Goal: Task Accomplishment & Management: Use online tool/utility

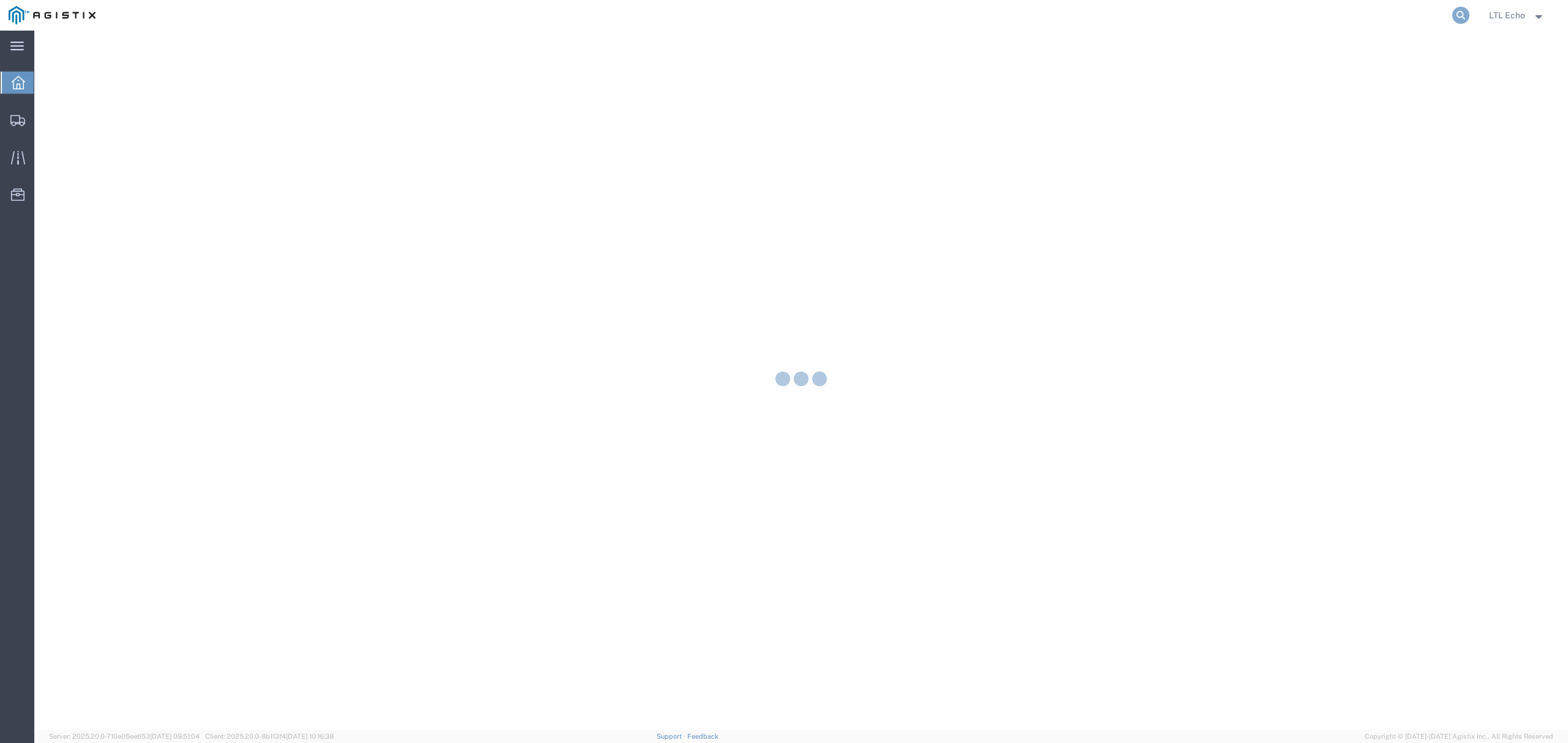
click at [1452, 14] on icon at bounding box center [1461, 15] width 17 height 17
click at [1331, 24] on input "search" at bounding box center [1266, 15] width 373 height 29
paste input "56979844"
type input "56979844"
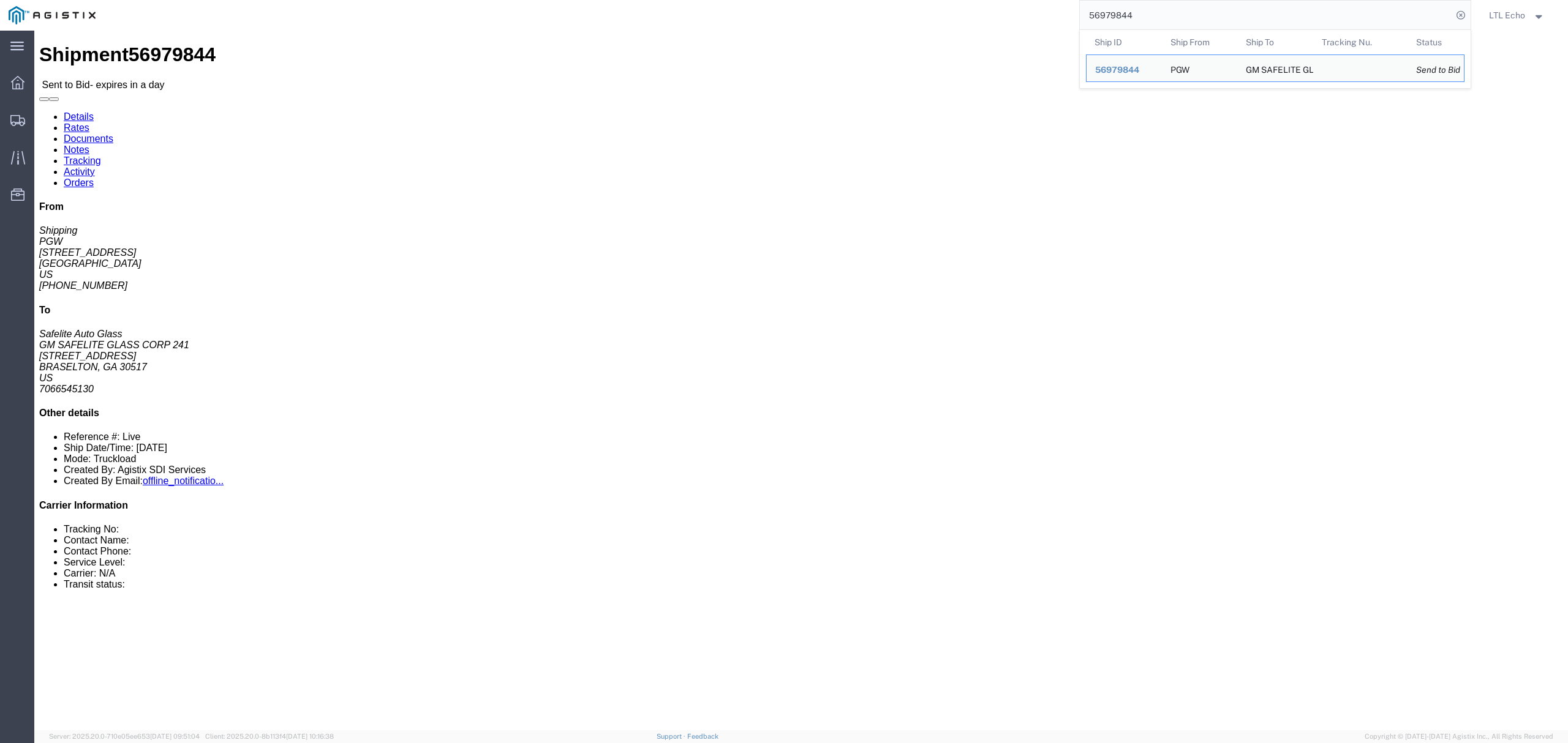
click address "PGW (Shipping) [STREET_ADDRESS] [PHONE_NUMBER] [EMAIL_ADDRESS][DOMAIN_NAME]"
copy address "45601"
drag, startPoint x: 851, startPoint y: 249, endPoint x: 961, endPoint y: 285, distance: 115.7
click div "Leg 1 - Truckload Number of trucks: 1"
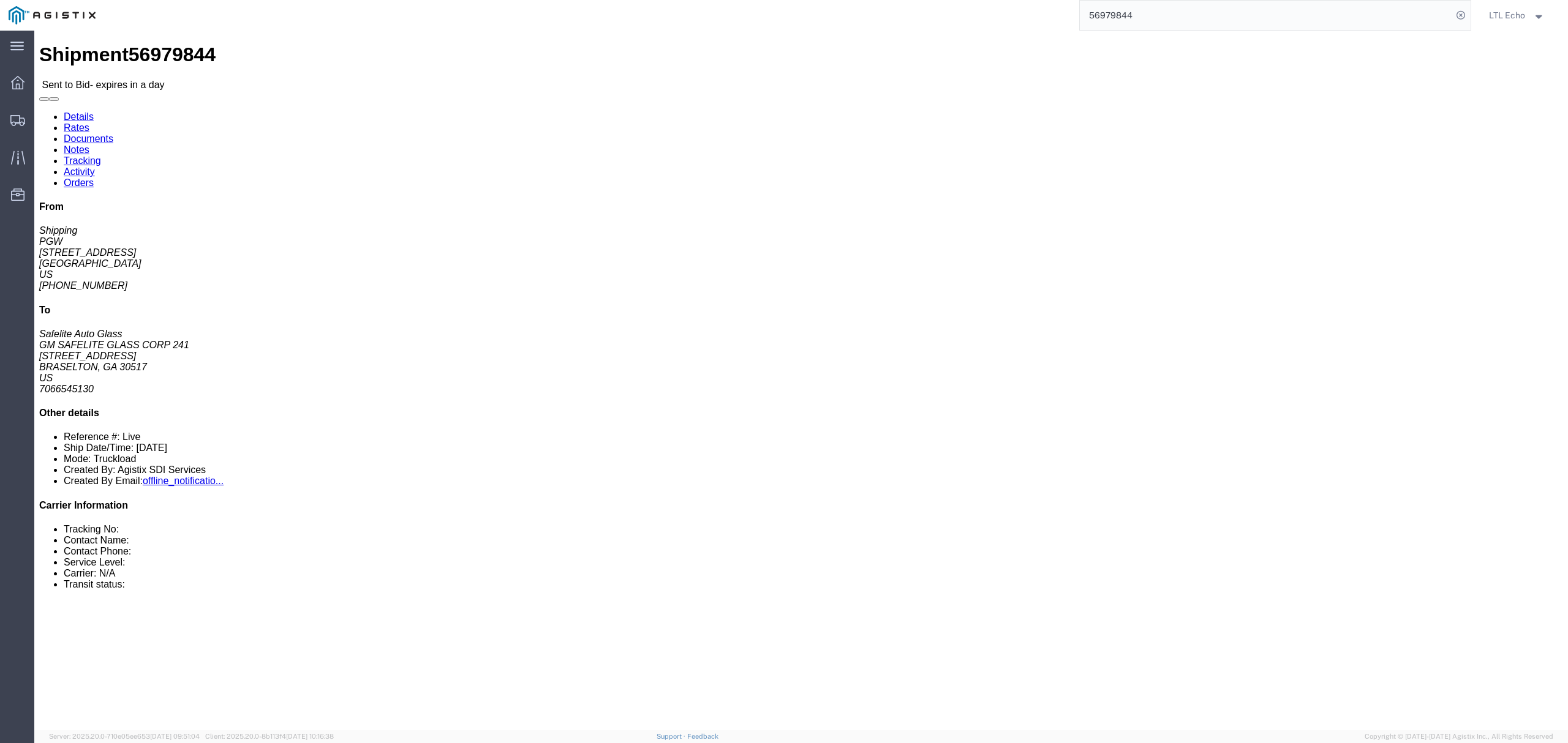
click address "PGW (Shipping) [STREET_ADDRESS] [PHONE_NUMBER] [EMAIL_ADDRESS][DOMAIN_NAME]"
copy address "45601"
click address "GM SAFELITE GLASS CORP 241 (Safelite Auto Glass) LEARGA [STREET_ADDRESS] 706654…"
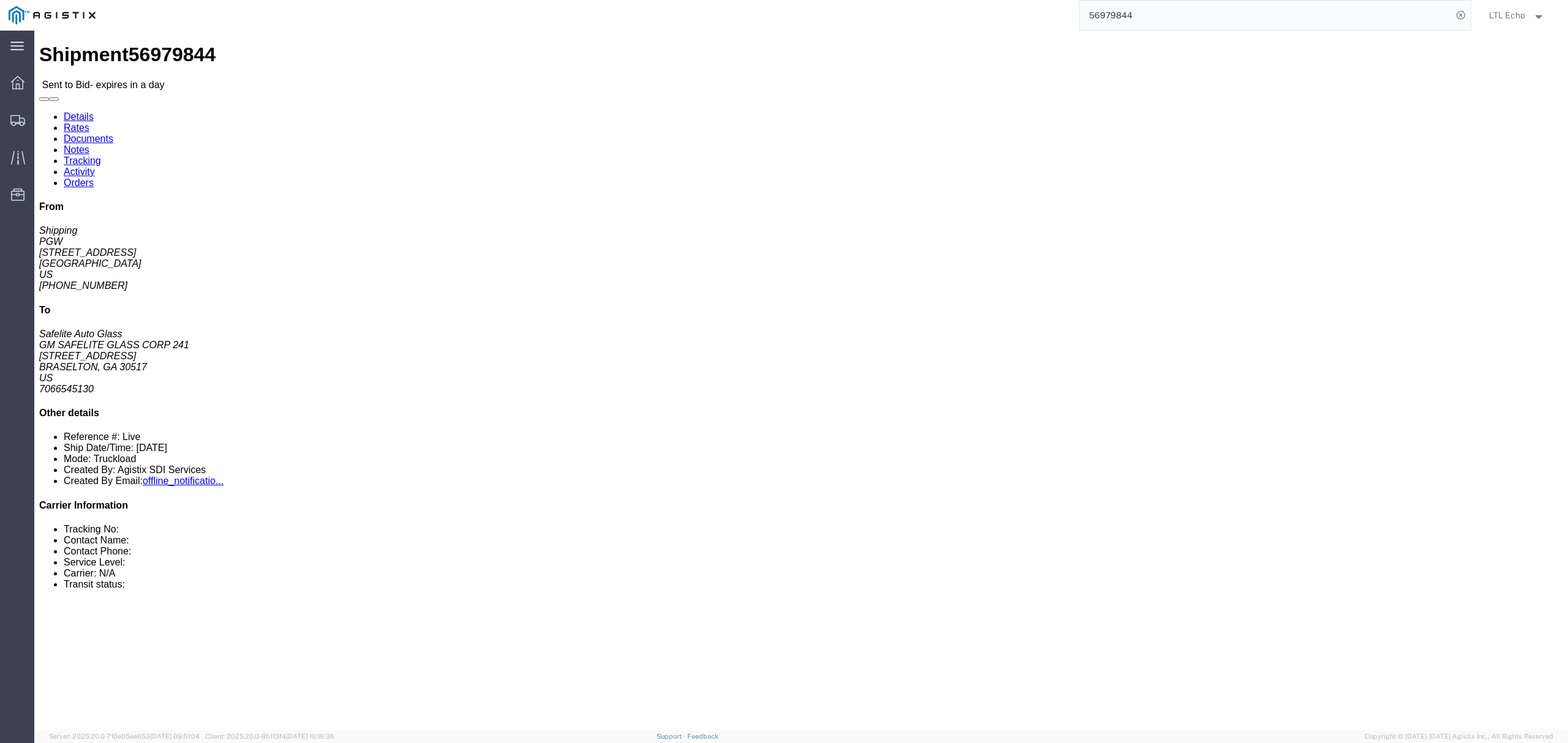
copy address "30517"
click div "Shipment Detail Ship From PGW (Shipping) 5329 [STREET_ADDRESS] [PHONE_NUMBER] […"
click link "Enter / Modify Bid"
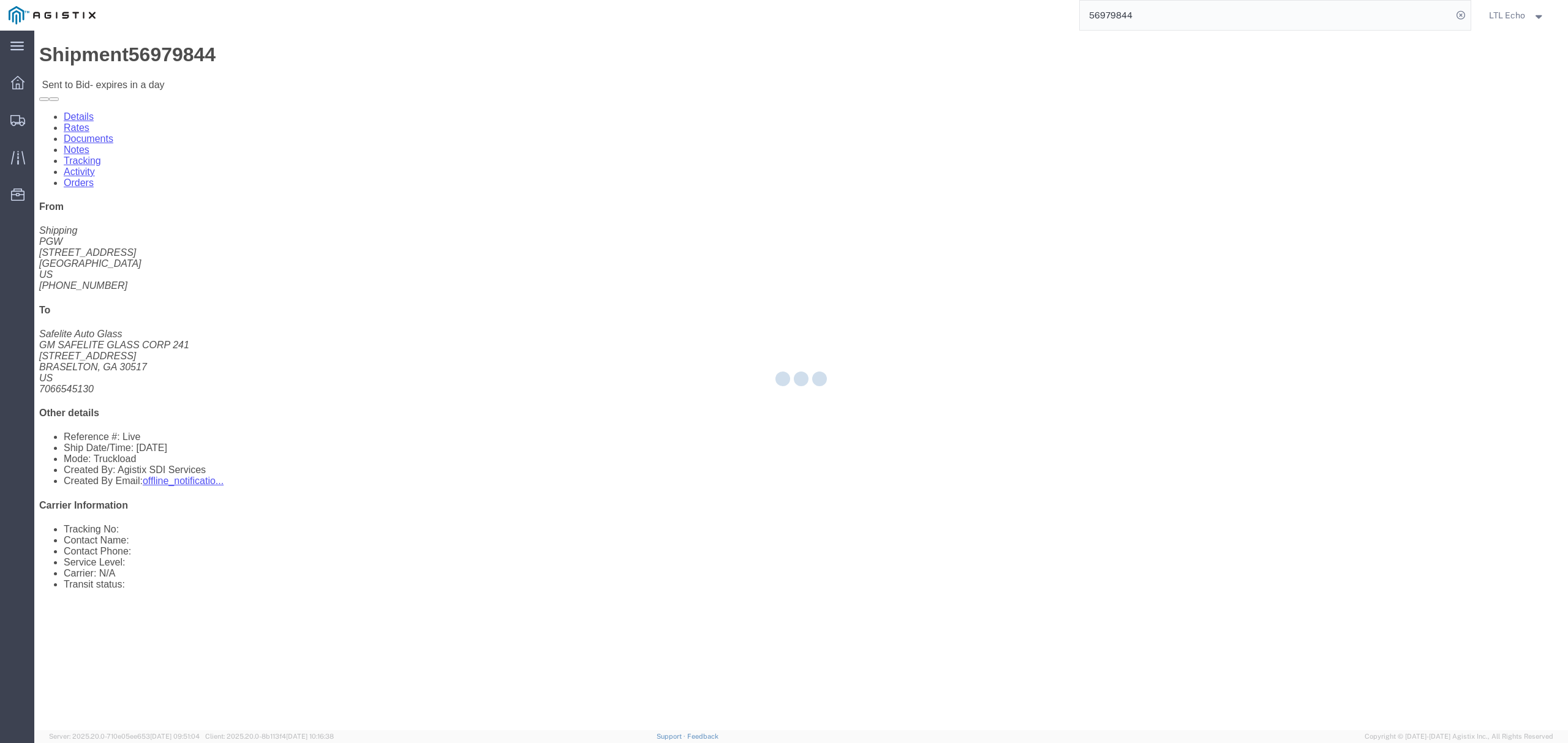
select select "4622"
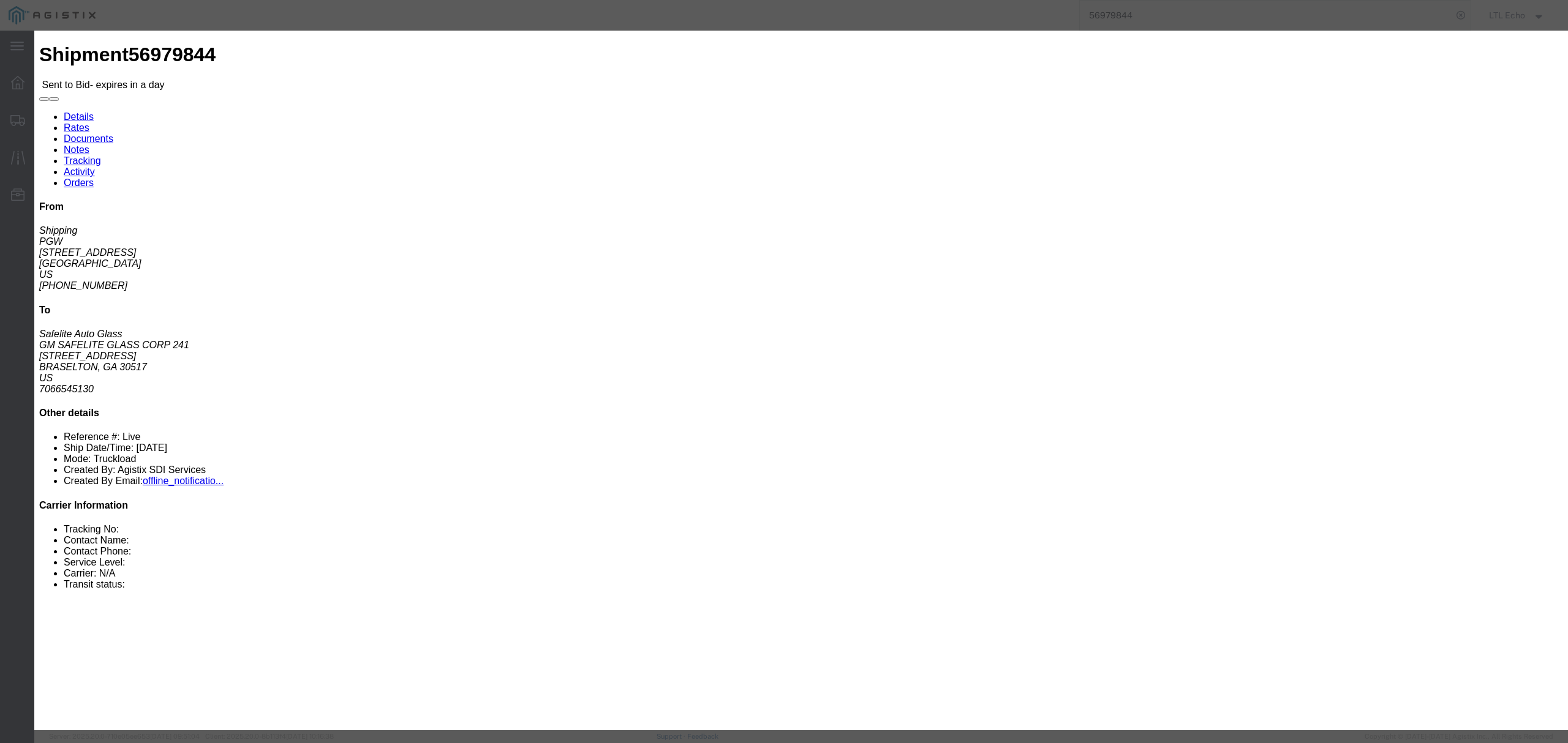
click input "text"
type input "56979844"
click div "Select 2 Day Service 3 Axle Winch Truck 3 to 5 Day Service 96L Domestic Flat Ra…"
click input "number"
type input "1610"
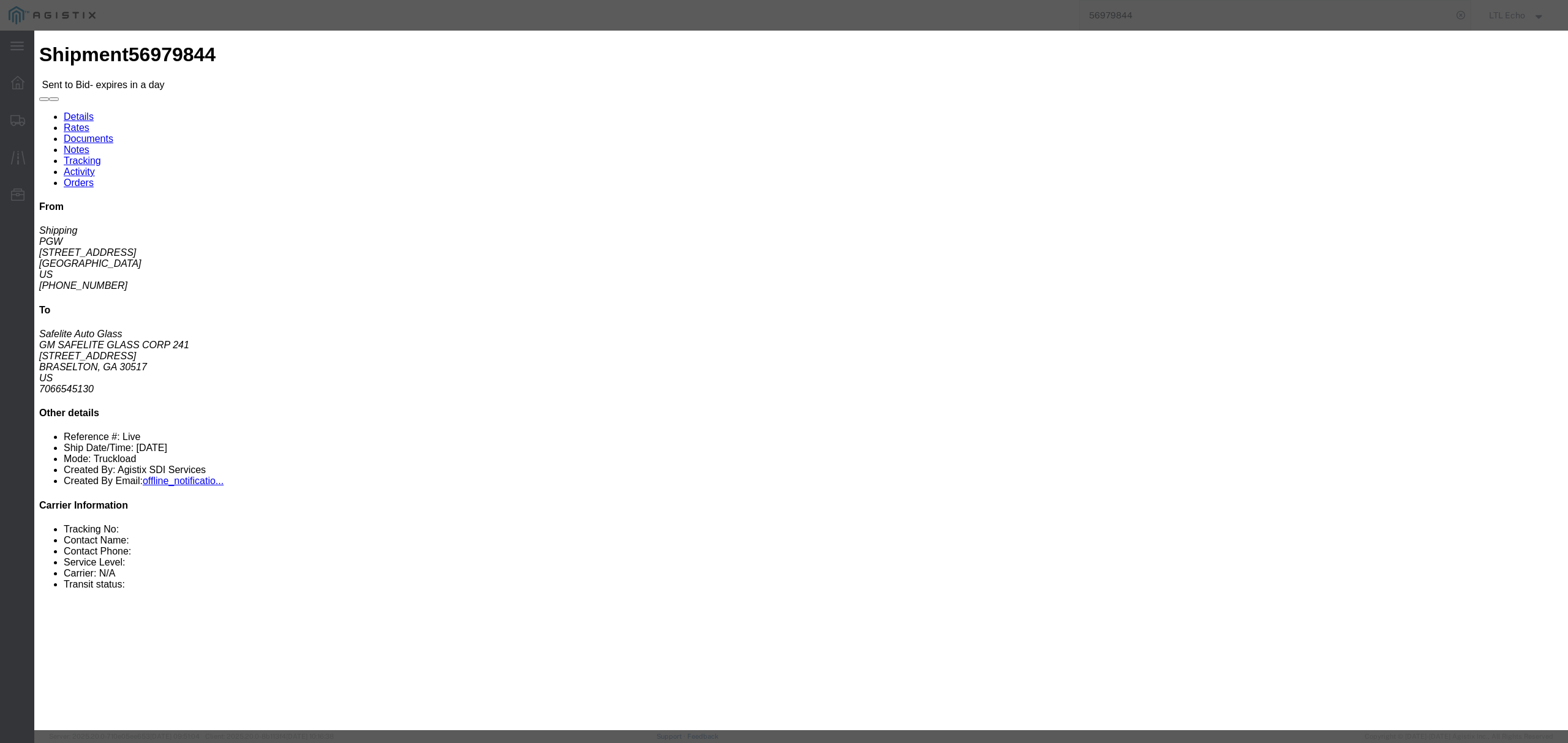
click select "Select Guaranteed Next Day LTL Standard 3-5 Day Rail TL Standard 3 - 5 Day"
select select "13989"
click select "Select Guaranteed Next Day LTL Standard 3-5 Day Rail TL Standard 3 - 5 Day"
click button "Submit"
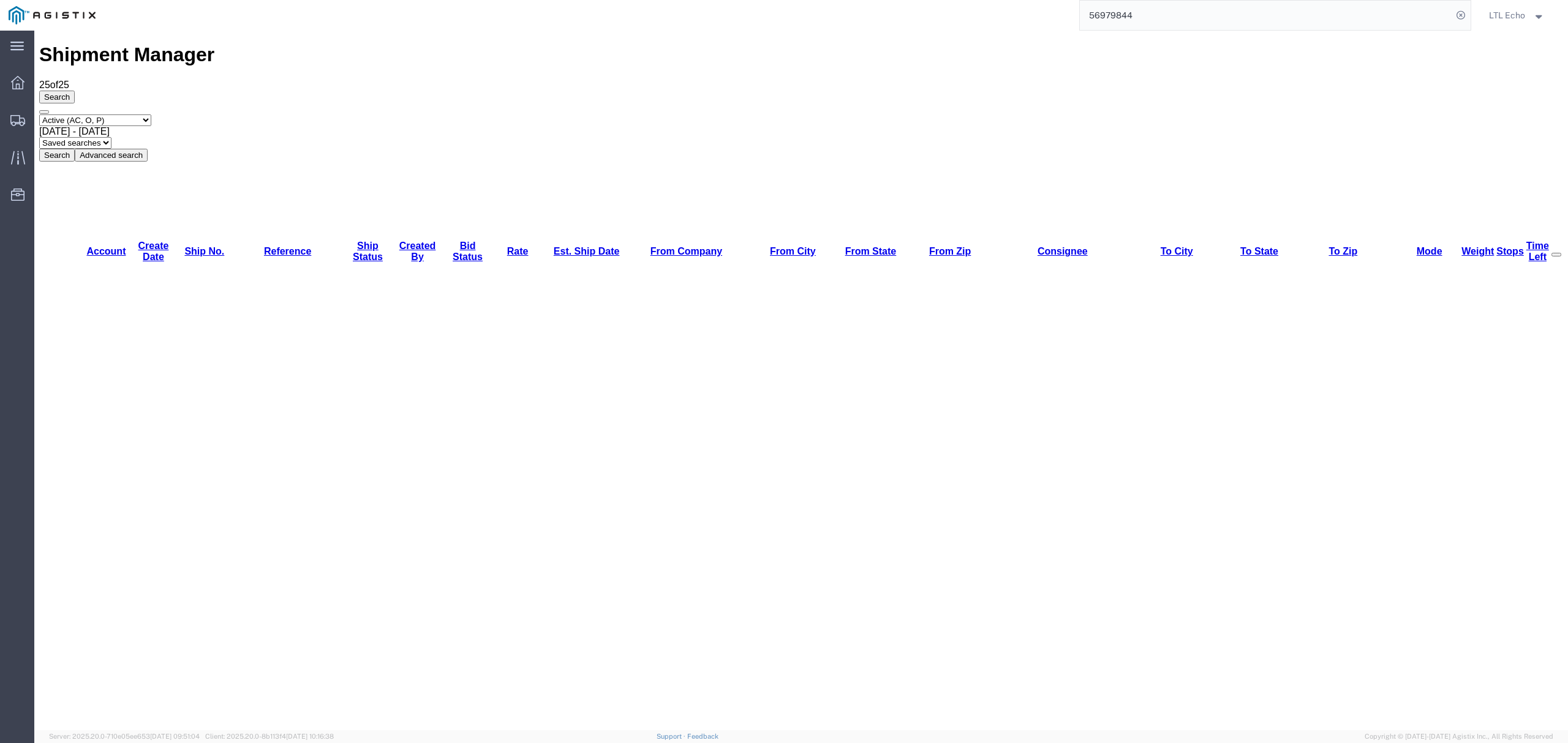
drag, startPoint x: 1086, startPoint y: 17, endPoint x: 921, endPoint y: 19, distance: 165.0
click at [929, 19] on div "56979844" at bounding box center [787, 15] width 1367 height 30
paste input "35"
type input "56979835"
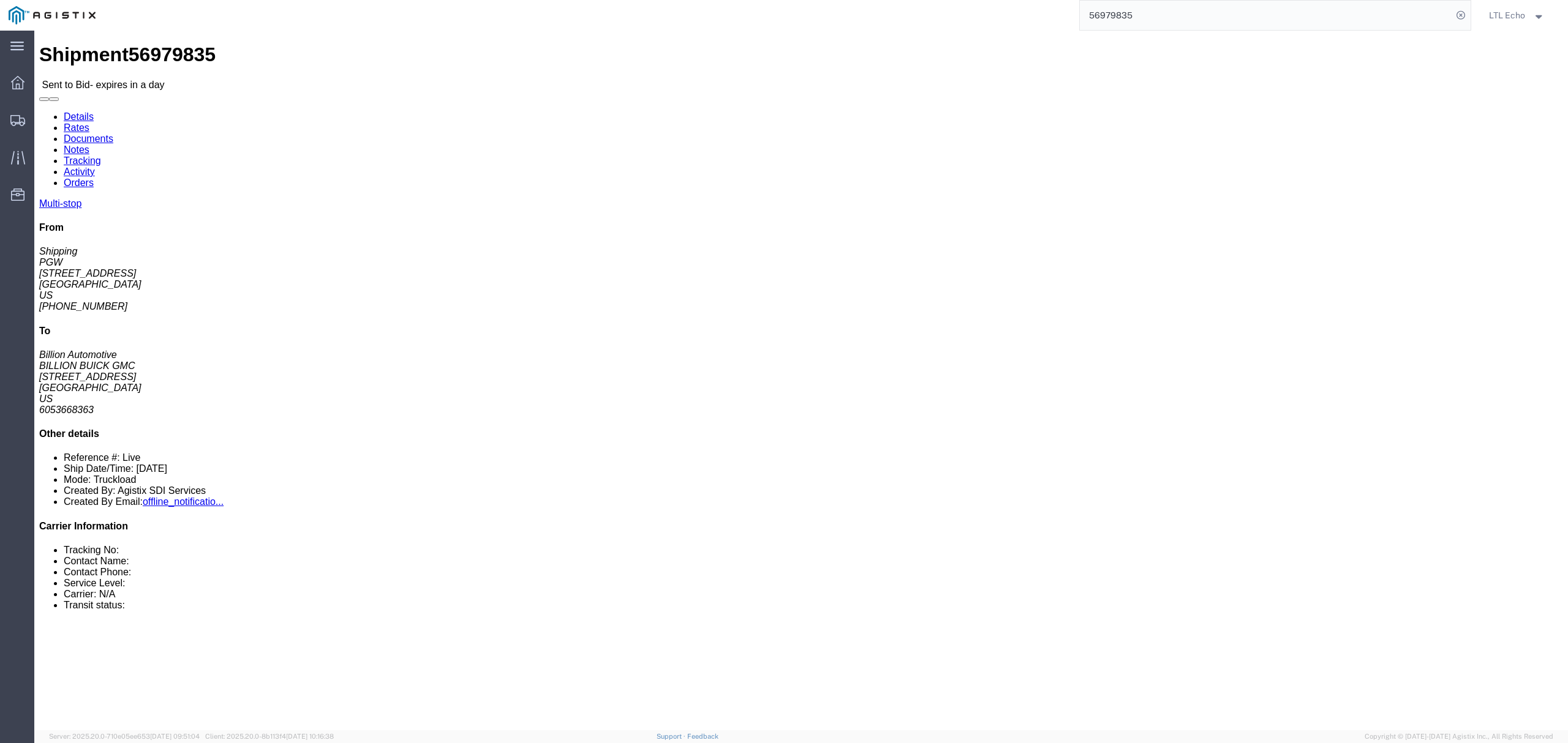
click address "PGW (Shipping) [STREET_ADDRESS] [PHONE_NUMBER] [EMAIL_ADDRESS][DOMAIN_NAME]"
copy address "45601"
click address "BILLION BUICK GMC (Billion Automotive) 31559 [STREET_ADDRESS] 6053668363"
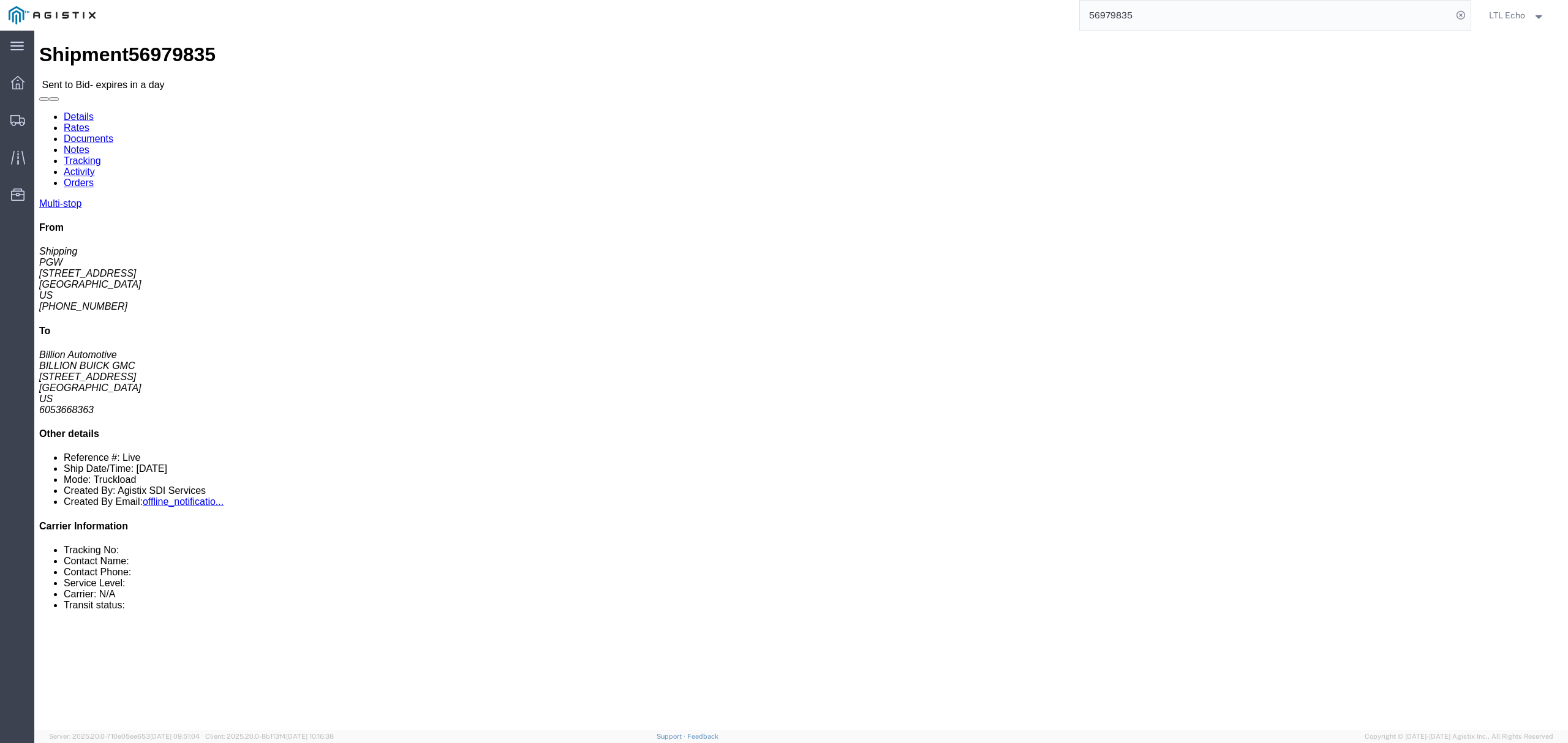
click address "BILLION BUICK GMC (Billion Automotive) 31559 [STREET_ADDRESS] 6053668363"
copy address "57105"
click div "Ship From PGW (Shipping) 5329 [STREET_ADDRESS] [PHONE_NUMBER] [EMAIL_ADDRESS][D…"
click address "PGW (Shipping) [STREET_ADDRESS] [PHONE_NUMBER] [EMAIL_ADDRESS][DOMAIN_NAME]"
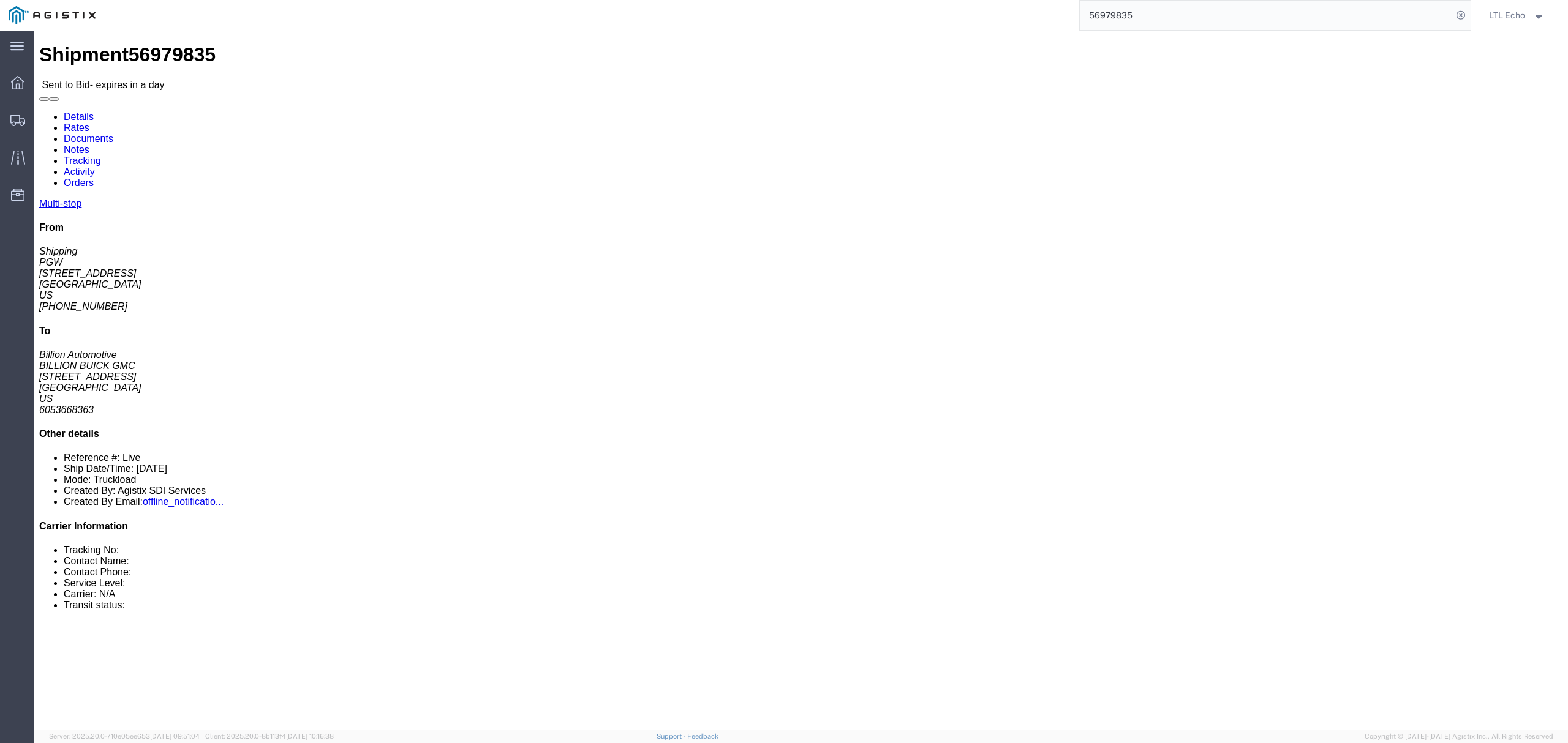
copy address "45601"
click address "BILLION BUICK GMC (Billion Automotive) 31559 [STREET_ADDRESS] 6053668363"
copy address "57105"
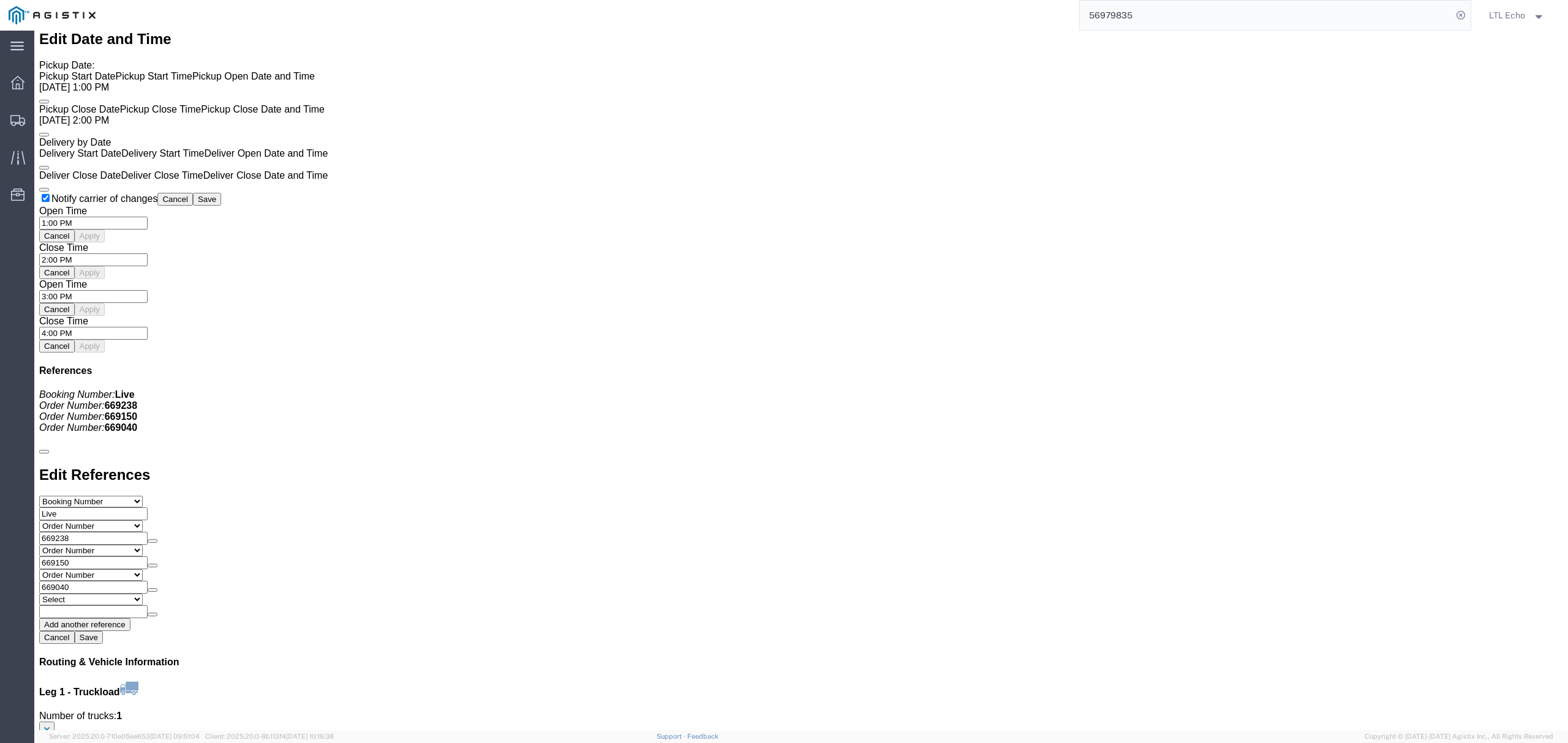
scroll to position [1289, 0]
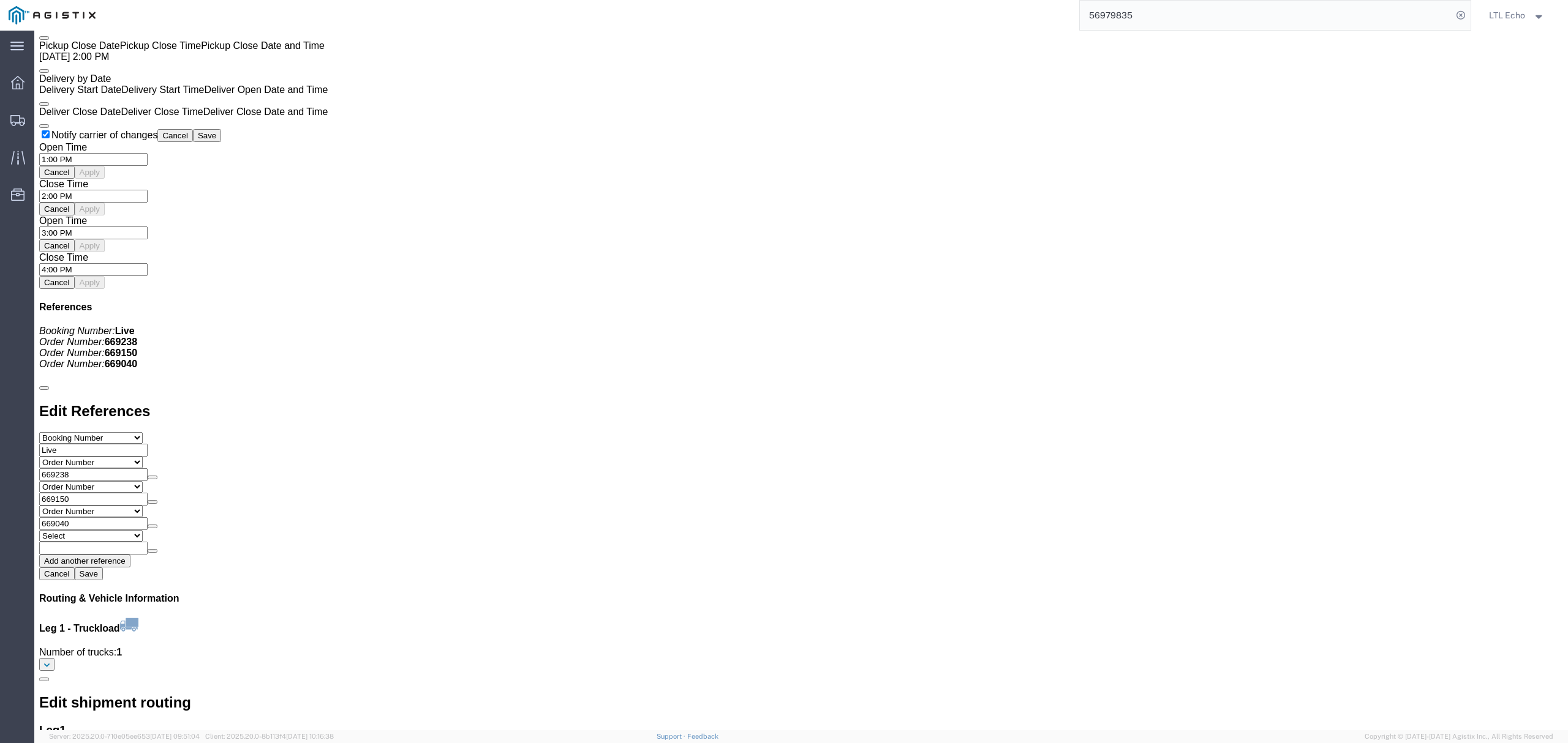
click link "Enter / Modify Bid"
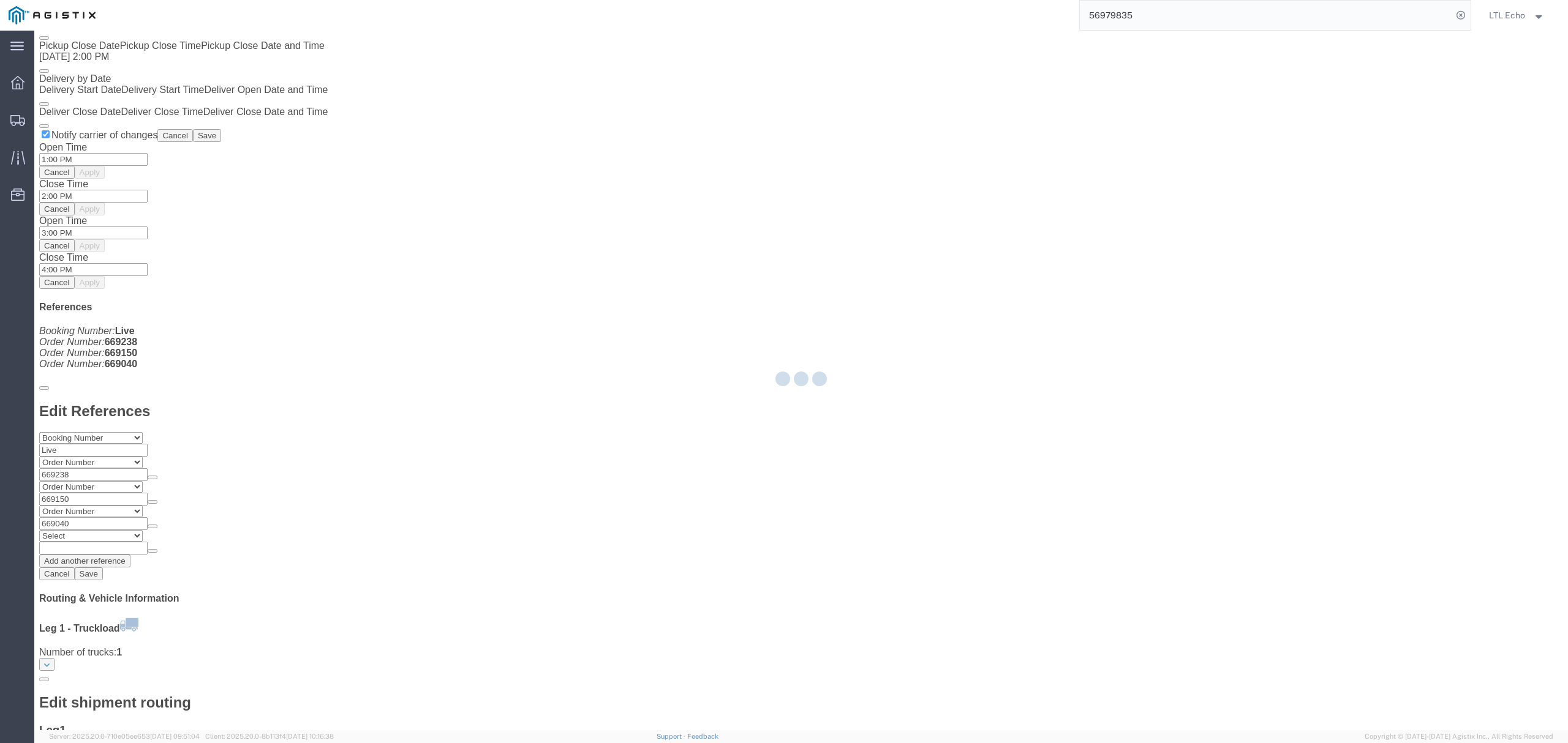
select select "4622"
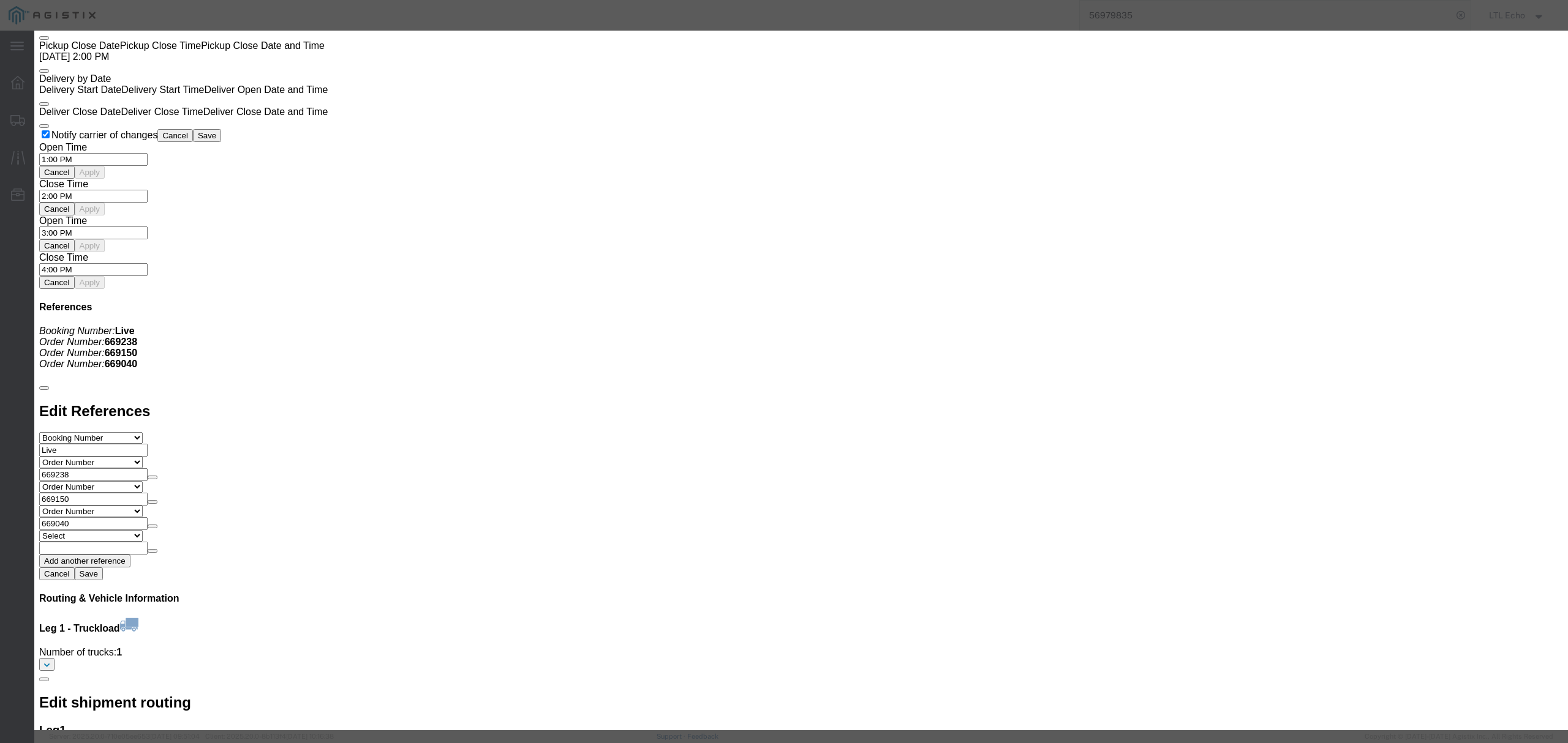
click select "Select Guaranteed Next Day LTL Standard 3-5 Day Rail TL Standard 3 - 5 Day"
select select "13989"
click select "Select Guaranteed Next Day LTL Standard 3-5 Day Rail TL Standard 3 - 5 Day"
drag, startPoint x: 1015, startPoint y: 116, endPoint x: 1017, endPoint y: 85, distance: 31.1
click input "text"
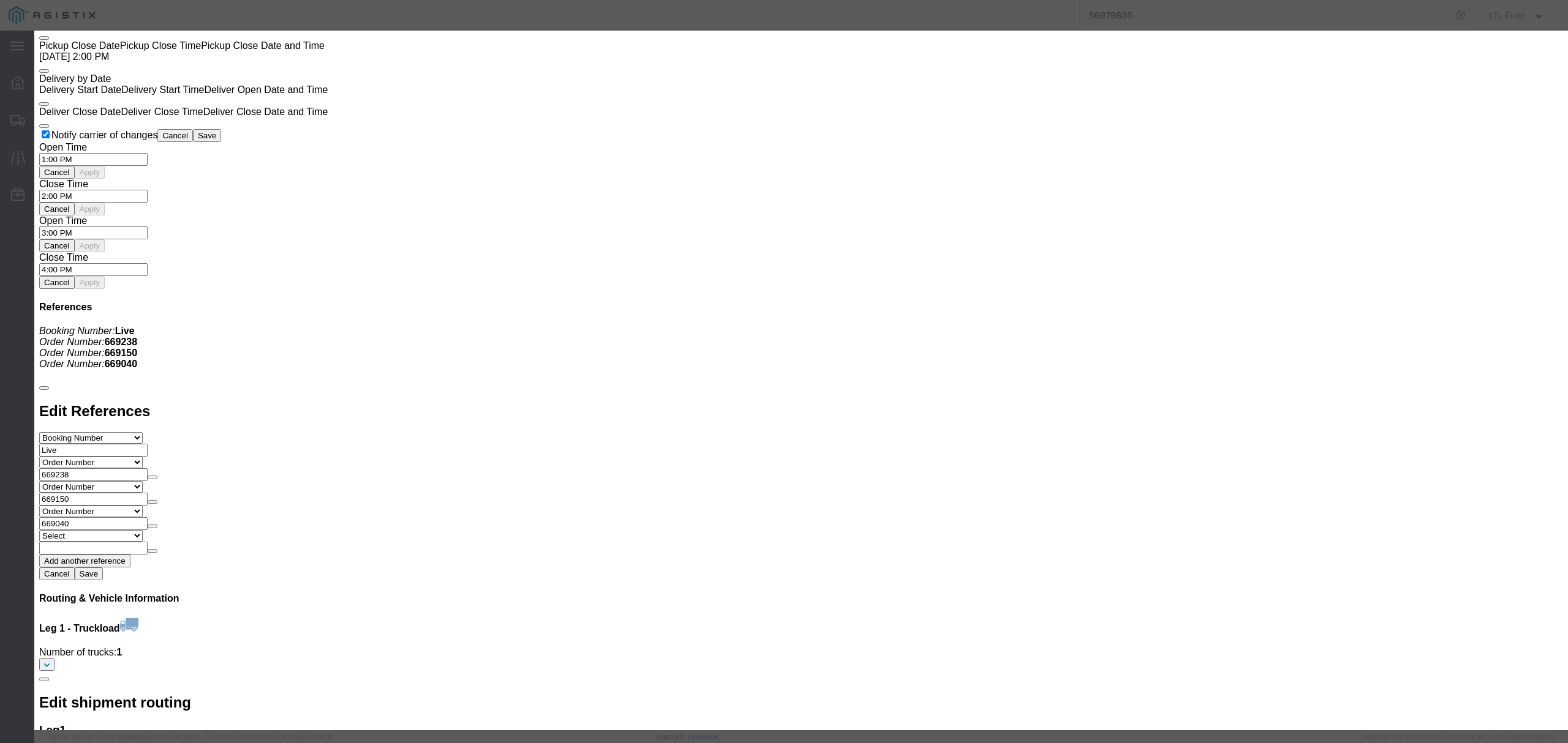
type input "56979835"
click input "number"
type input "2215"
drag, startPoint x: 1015, startPoint y: 252, endPoint x: 958, endPoint y: 244, distance: 57.6
click div "Select 2 Day Service 3 Axle Winch Truck 3 to 5 Day Service 96L Domestic Flat Ra…"
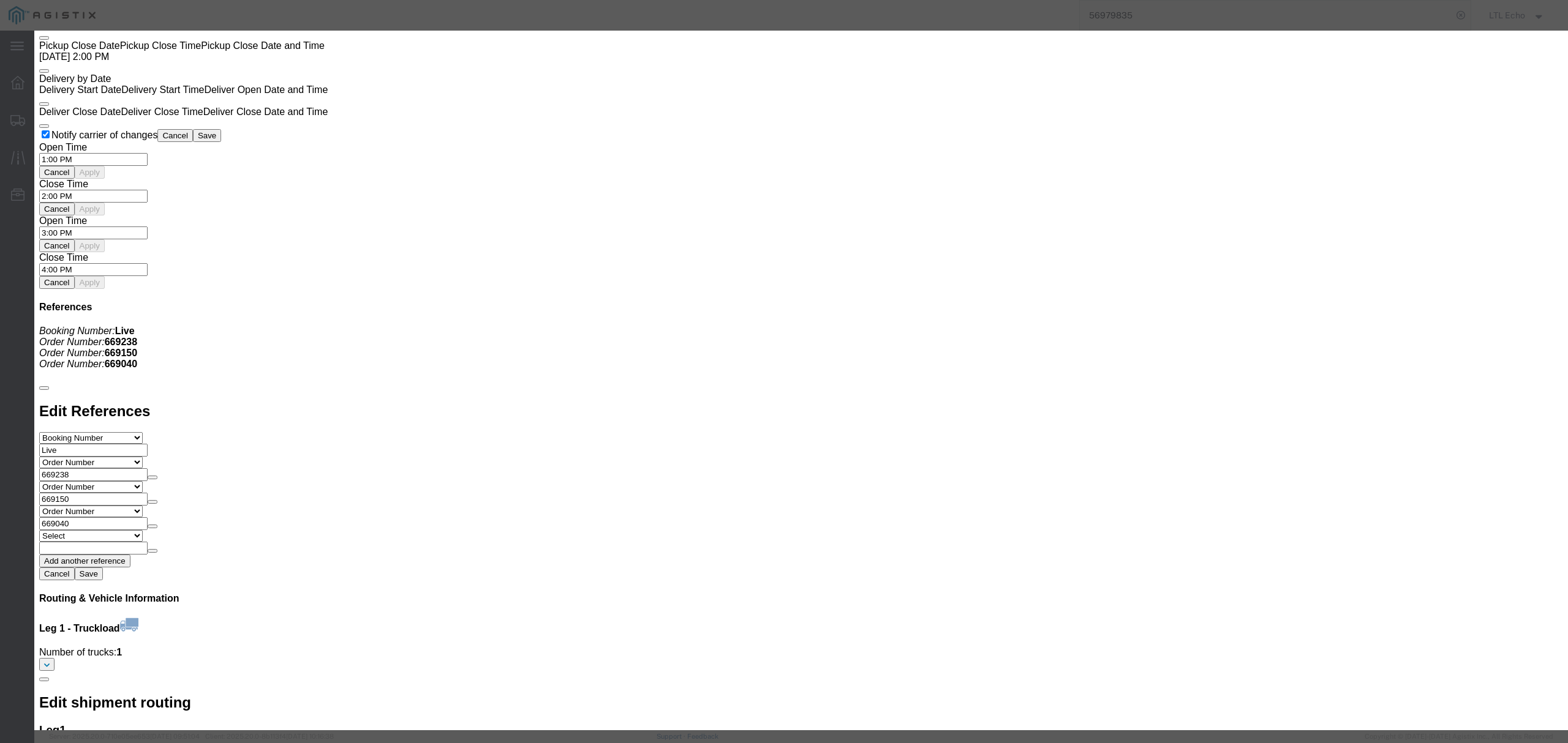
click button "Submit"
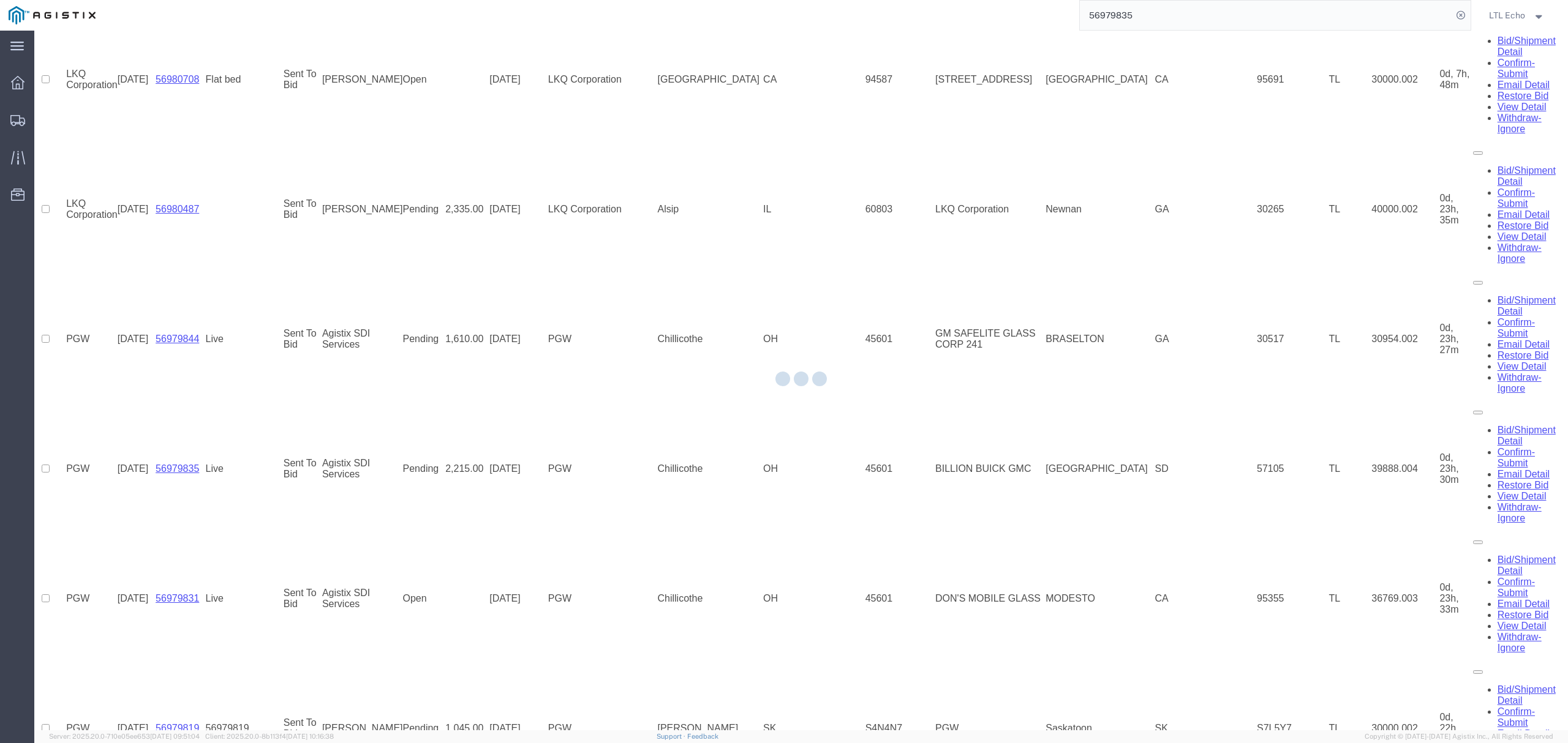
scroll to position [0, 0]
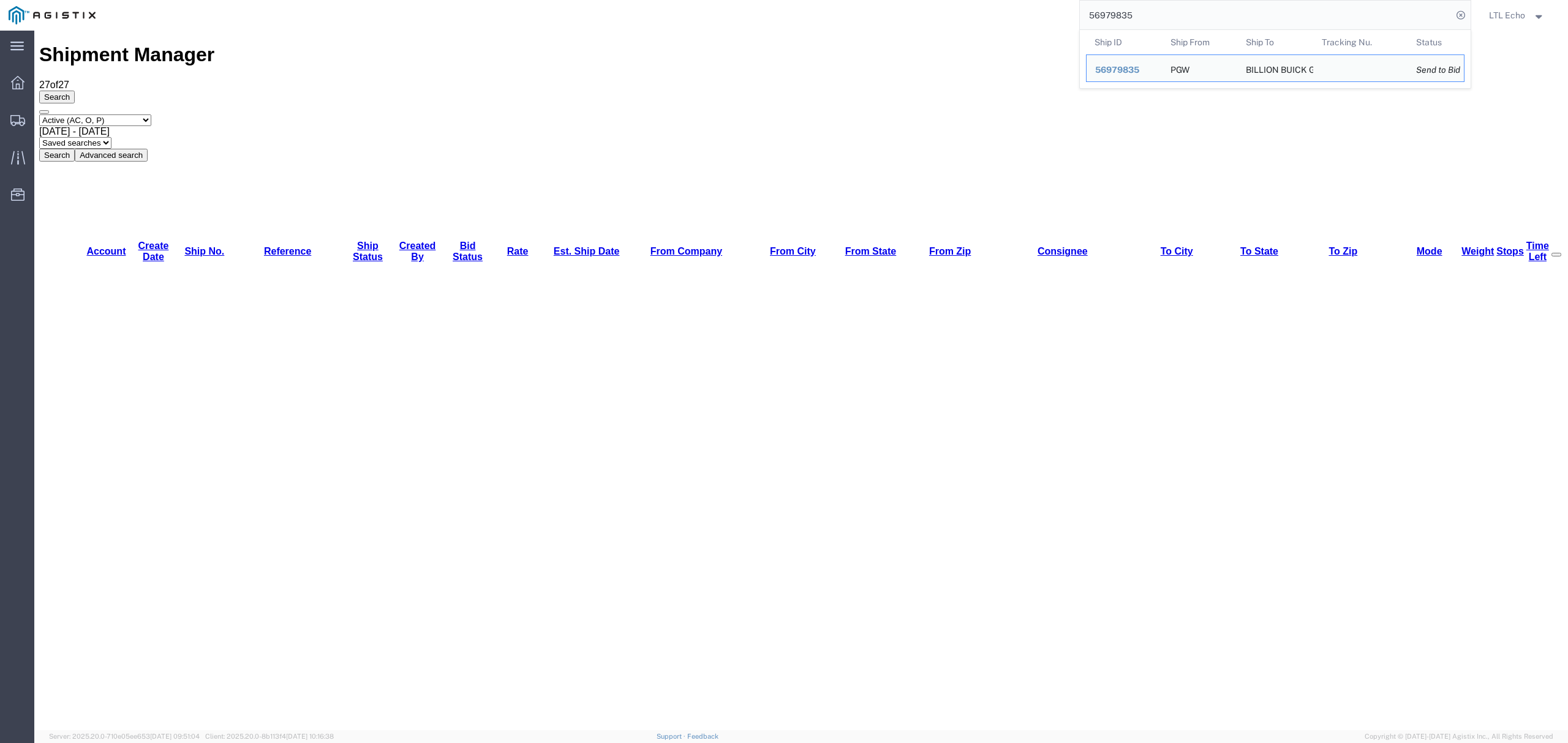
drag, startPoint x: 1163, startPoint y: 20, endPoint x: 924, endPoint y: -9, distance: 240.8
click at [924, 0] on html "main_menu Created with Sketch. Collapse Menu Dashboard Shipments Traffic Resour…" at bounding box center [784, 371] width 1568 height 743
paste input "1"
type input "56979831"
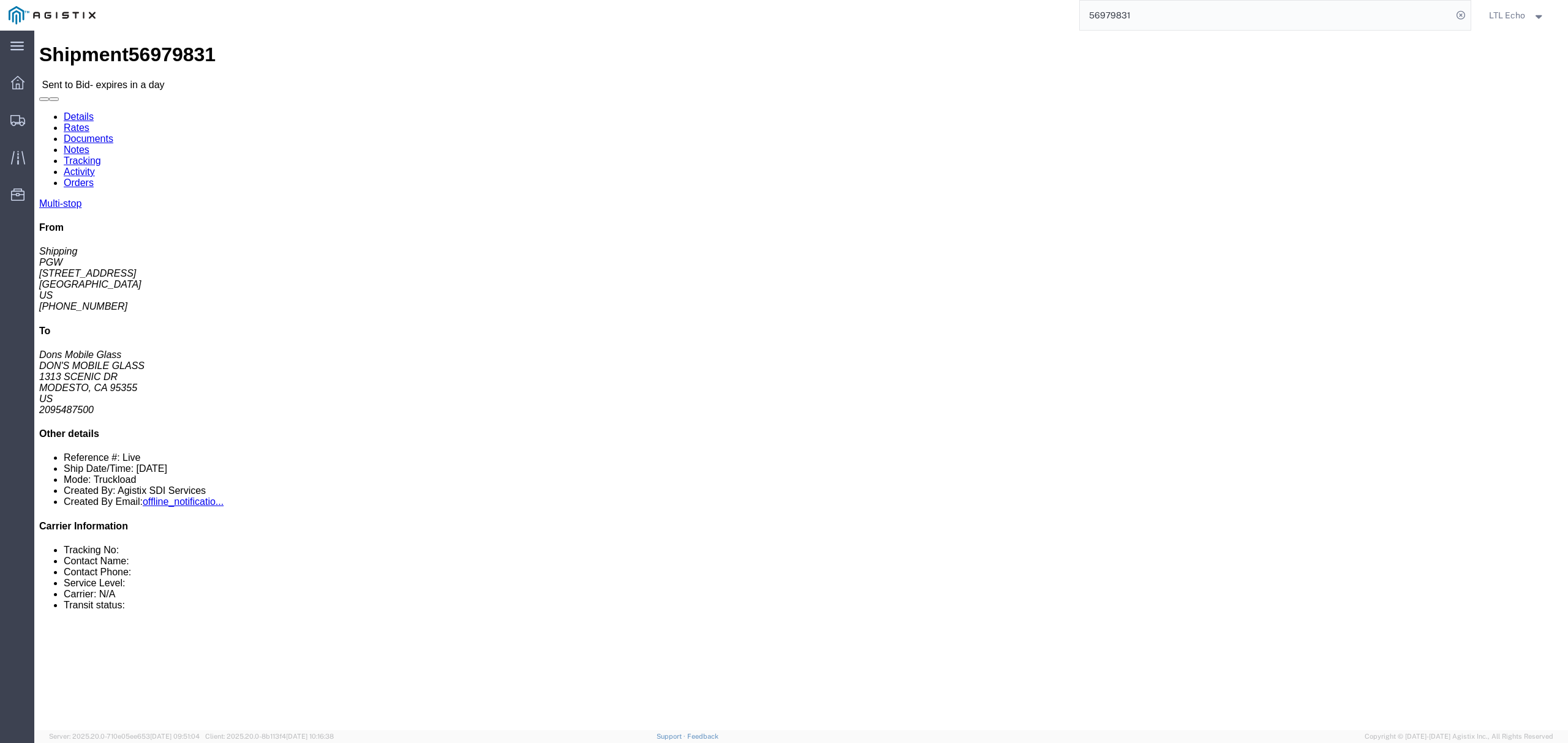
click address "PGW (Shipping) [STREET_ADDRESS] [PHONE_NUMBER] [EMAIL_ADDRESS][DOMAIN_NAME]"
copy address "45601"
click address "DON'S MOBILE GLASS (Dons Mobile Glass) DMGMC [STREET_ADDRESS][PERSON_NAME] 2095…"
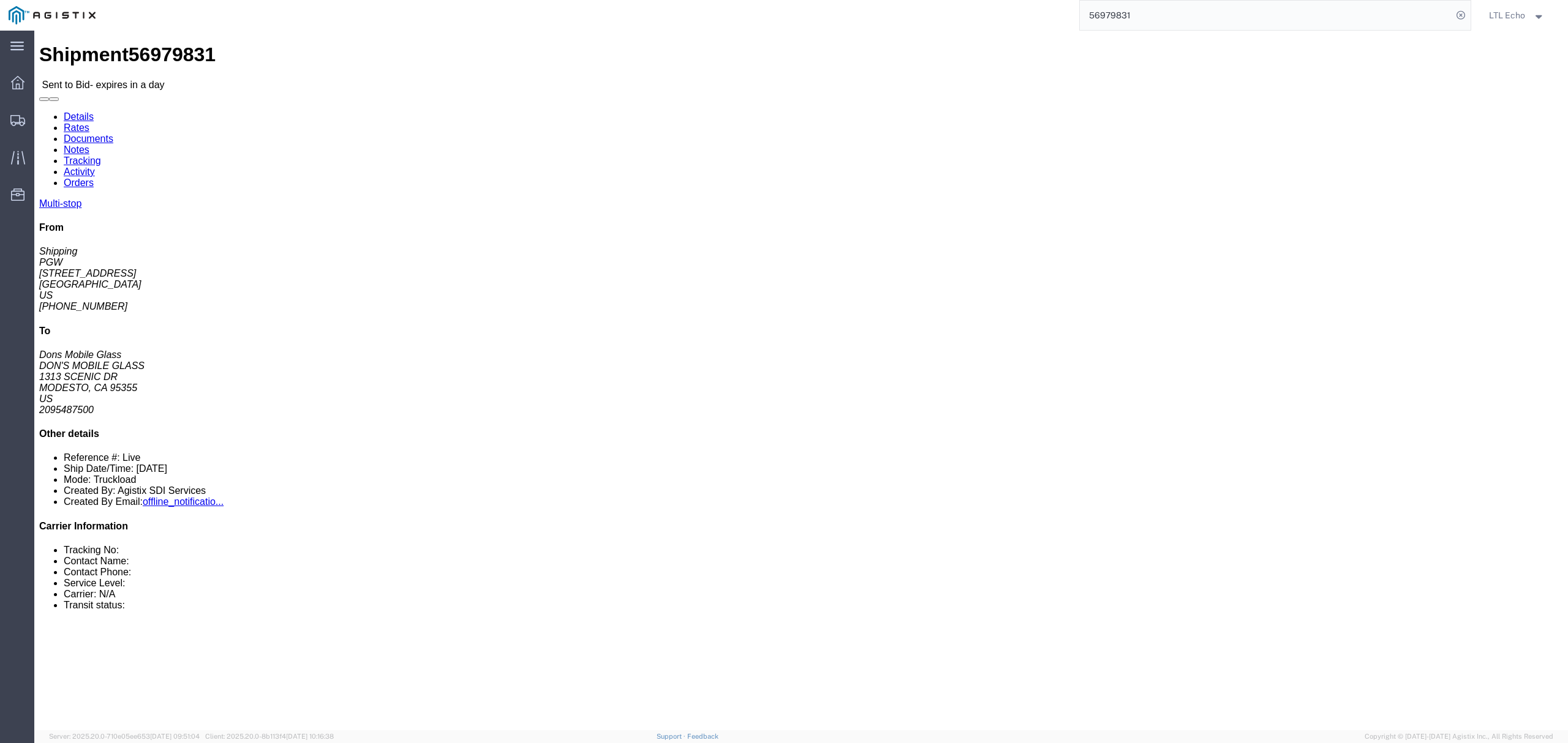
copy address "95355"
click div "Leg 1 - Truckload Number of trucks: 1"
click div "[STREET_ADDRESS][PERSON_NAME]"
copy div "91761"
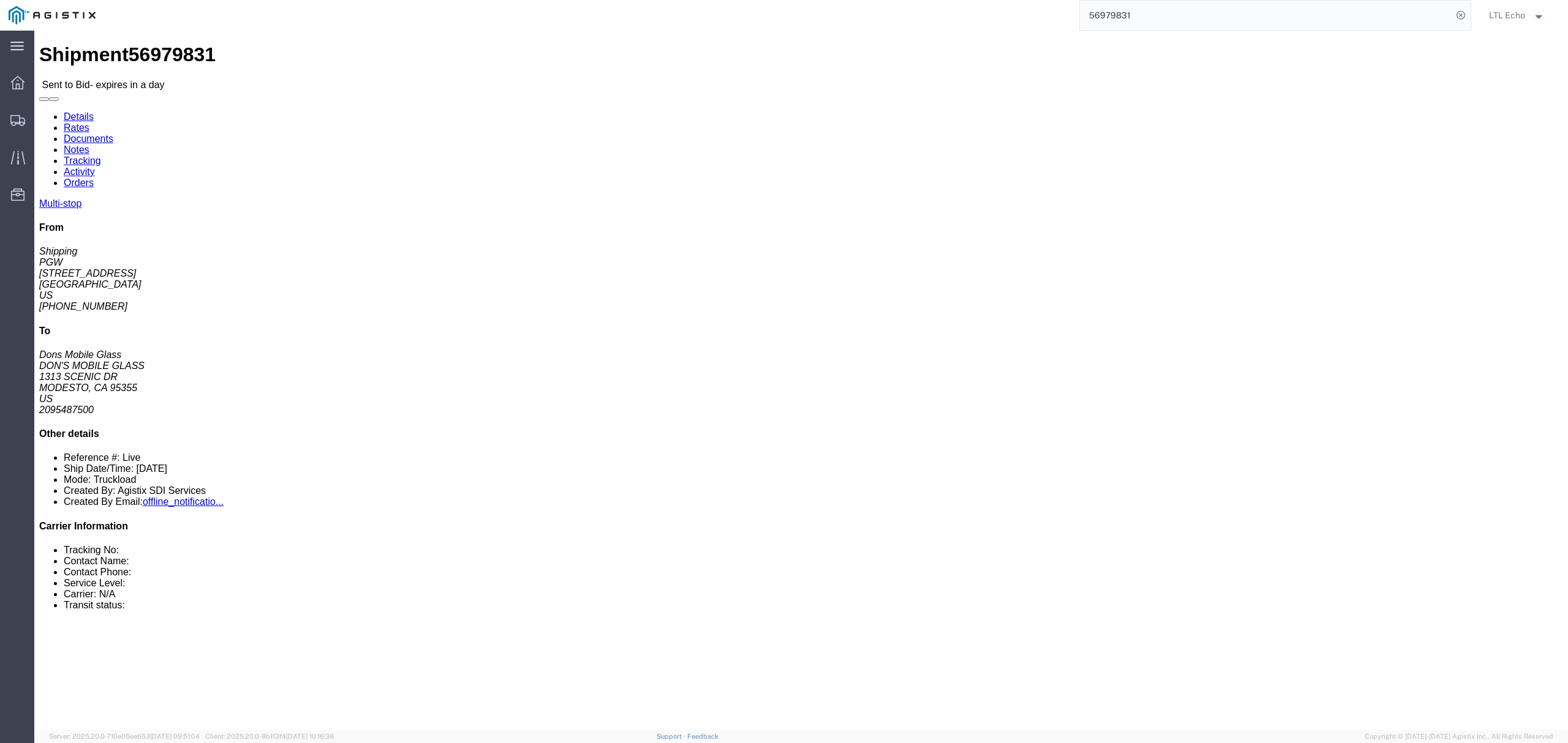
click div "[STREET_ADDRESS]"
click div "[STREET_ADDRESS][PERSON_NAME]"
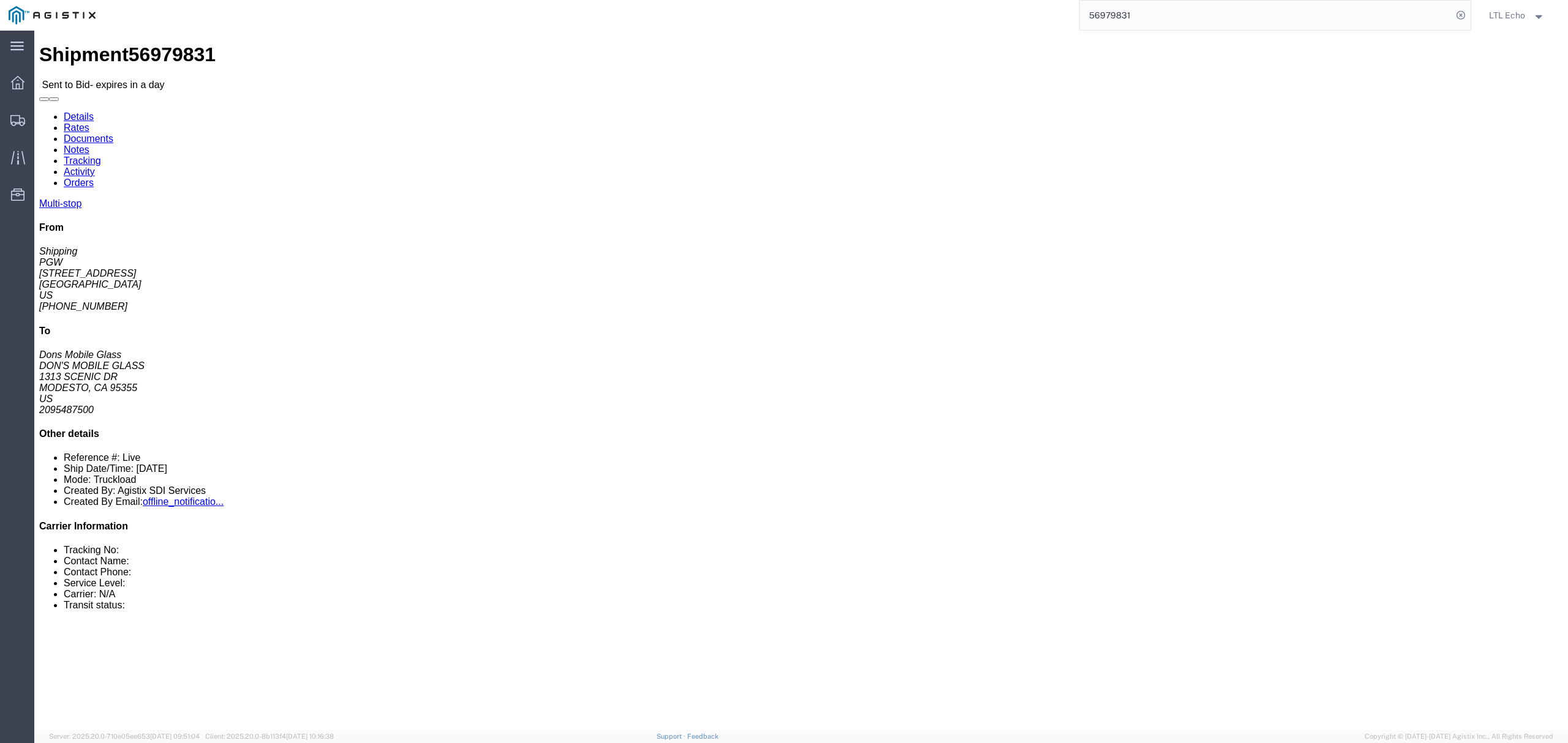
click div "[STREET_ADDRESS][PERSON_NAME]"
click address "PGW (Shipping) [STREET_ADDRESS] [PHONE_NUMBER] [EMAIL_ADDRESS][DOMAIN_NAME]"
click address "DON'S MOBILE GLASS (Dons Mobile Glass) DMGMC [STREET_ADDRESS][PERSON_NAME] 2095…"
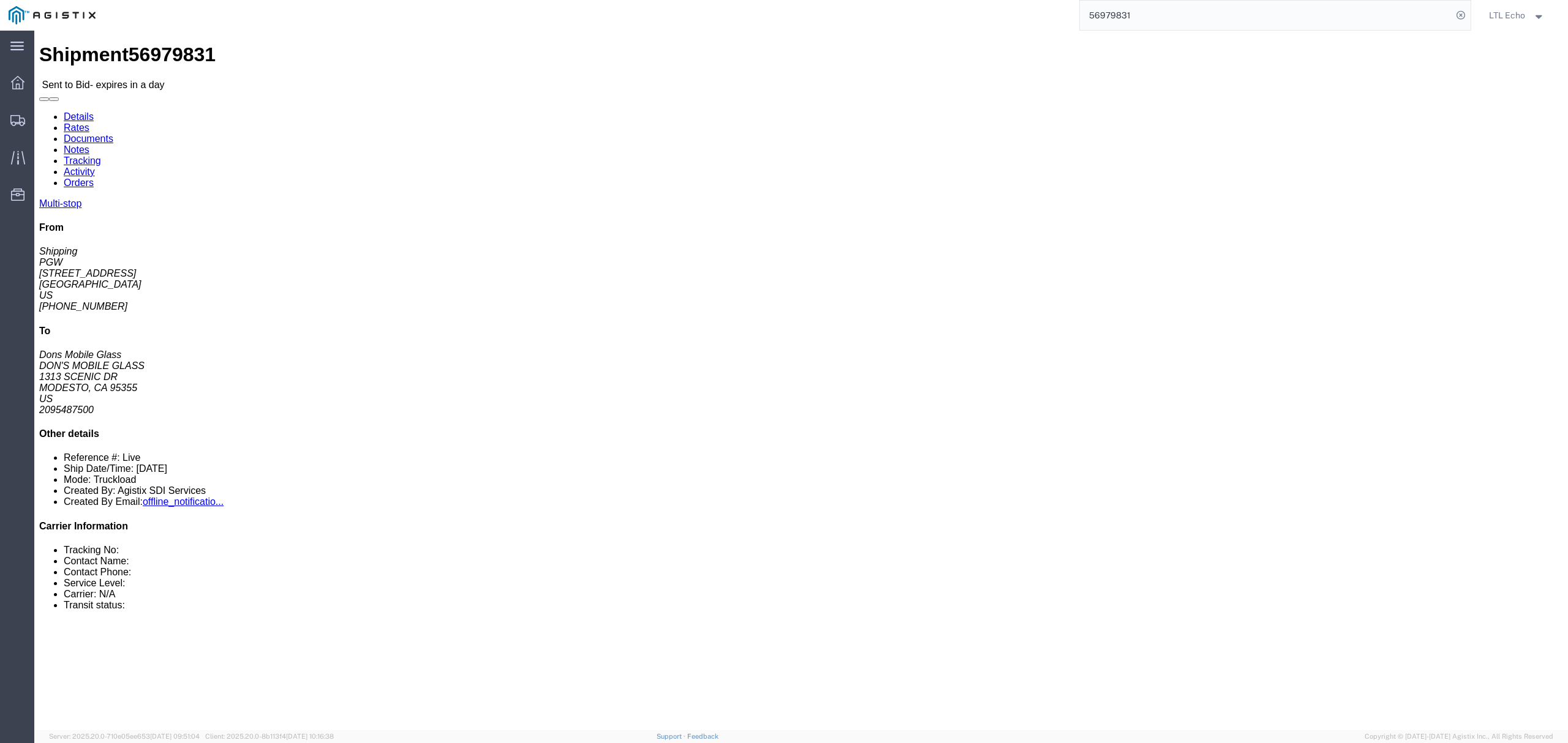
click div "[STREET_ADDRESS][PERSON_NAME]"
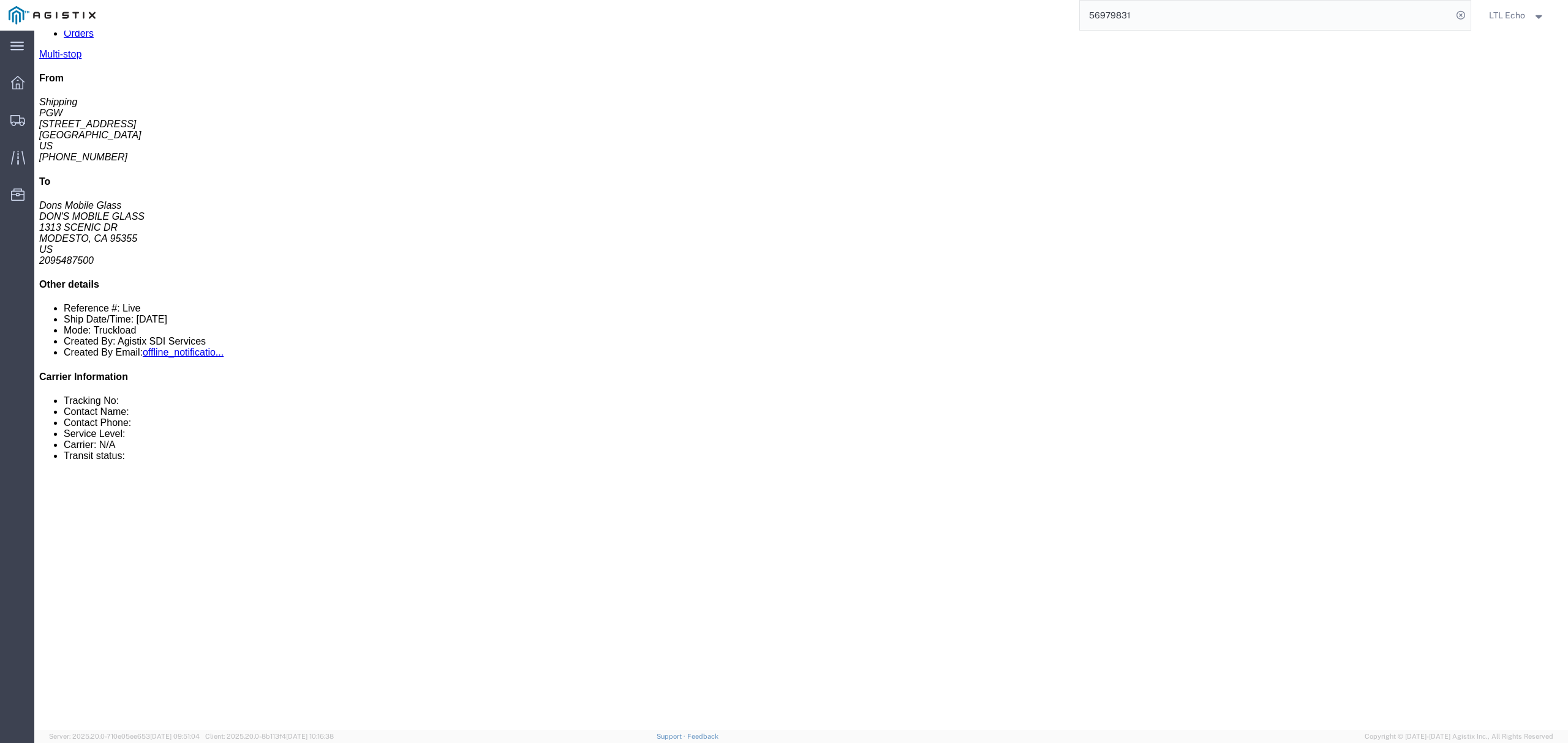
scroll to position [163, 0]
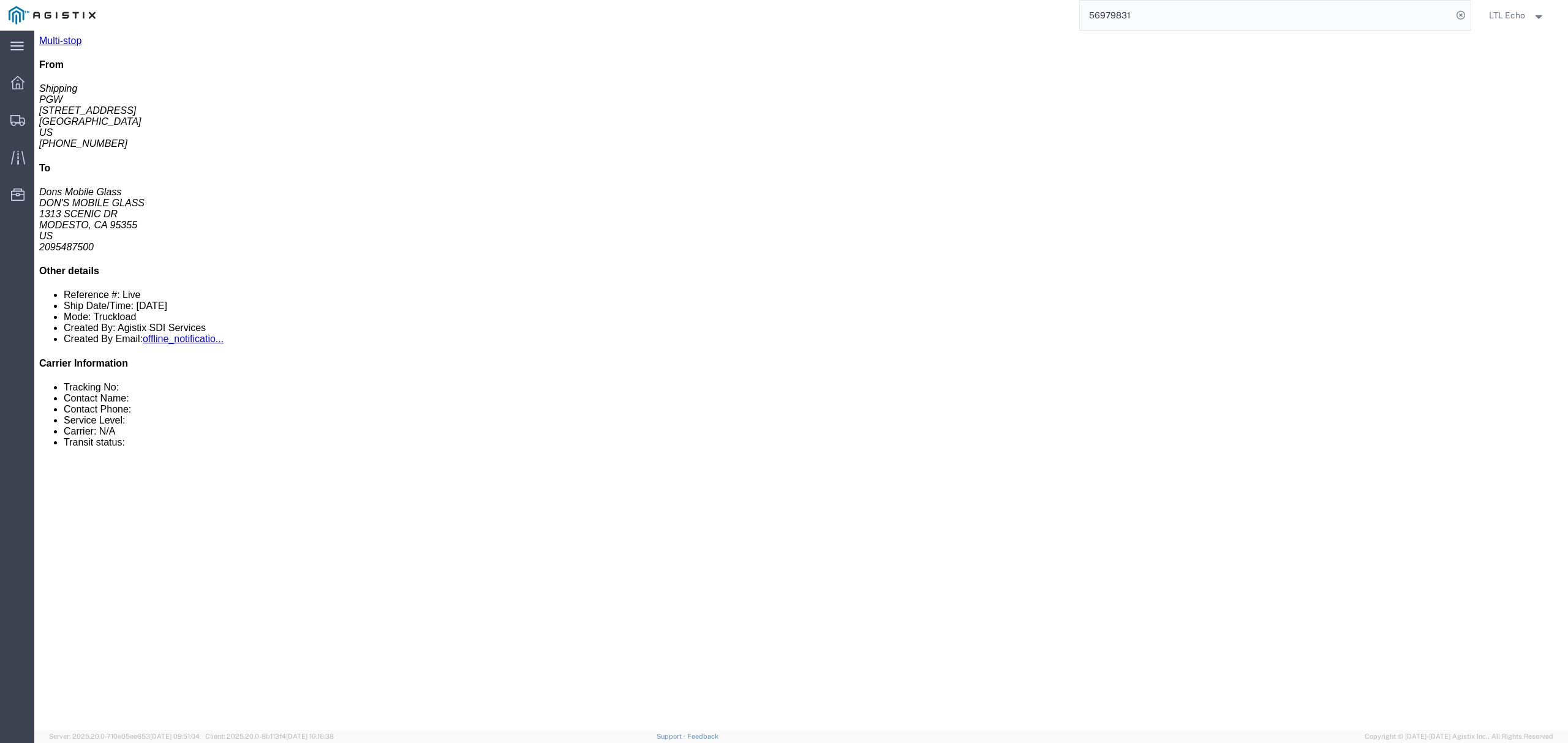
click link "Enter / Modify Bid"
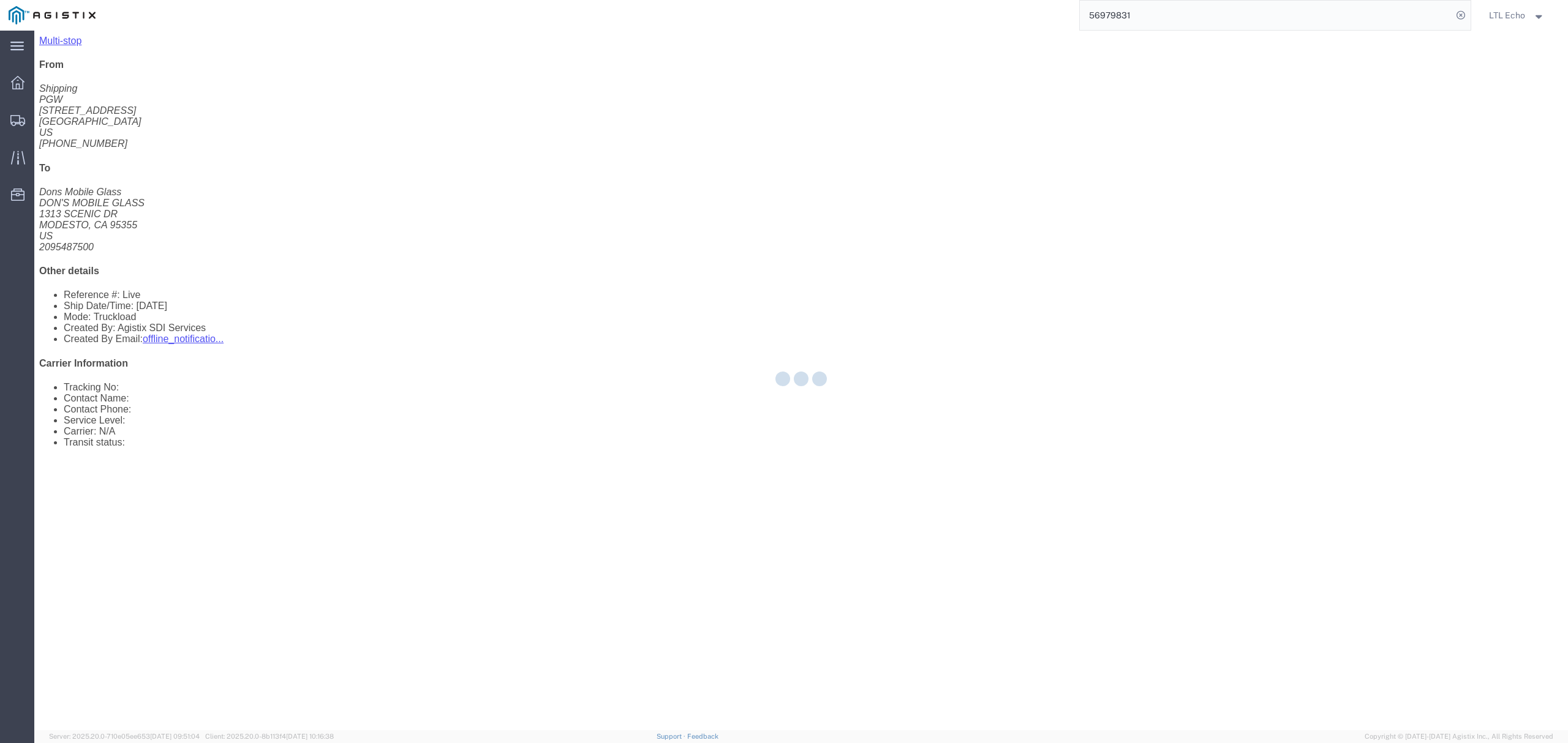
select select "4622"
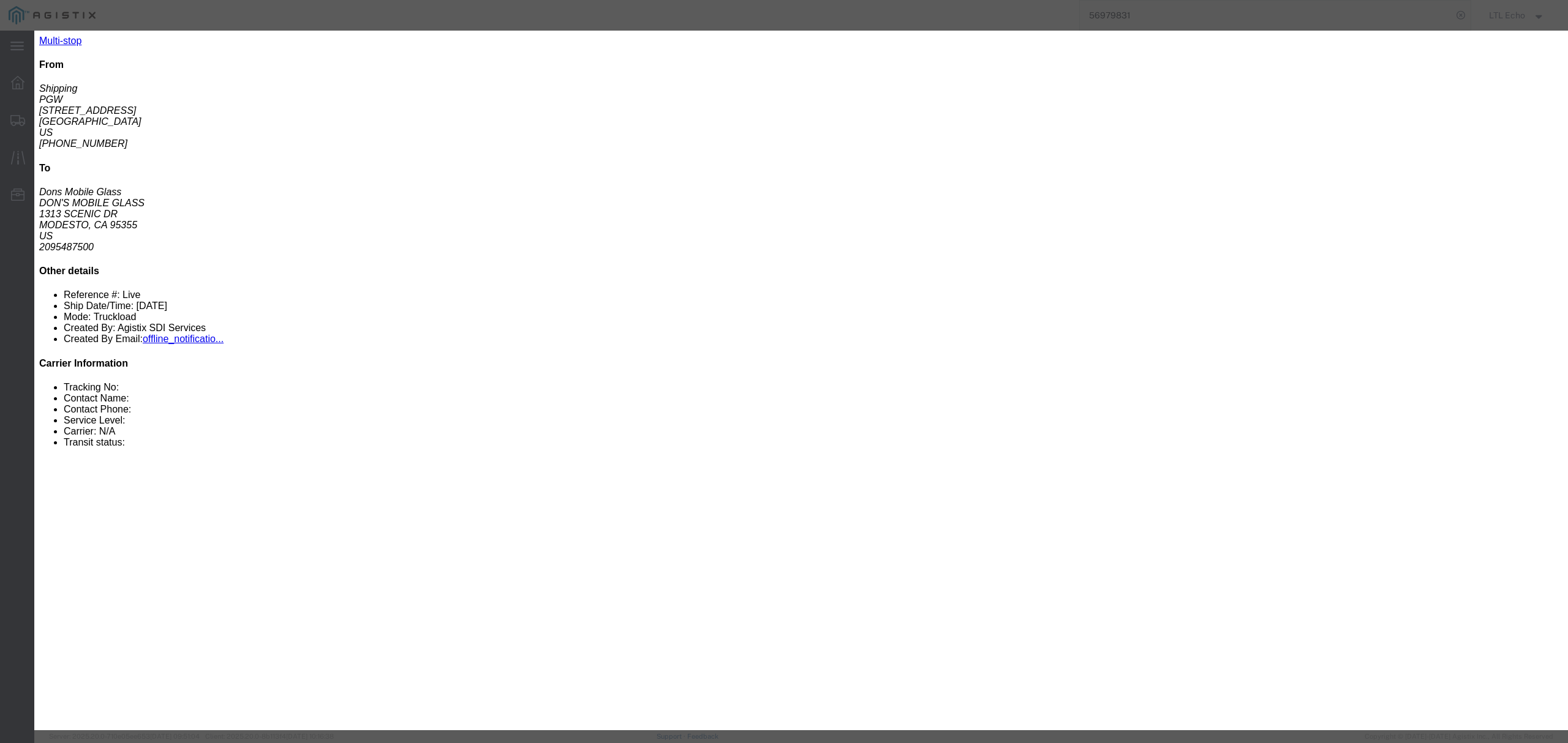
click div "Bid Information Vendor Select Echo Global Logistics Service Level Select Guaran…"
click select "Select Guaranteed Next Day LTL Standard 3-5 Day Rail TL Standard 3 - 5 Day"
select select "13989"
click select "Select Guaranteed Next Day LTL Standard 3-5 Day Rail TL Standard 3 - 5 Day"
click input "text"
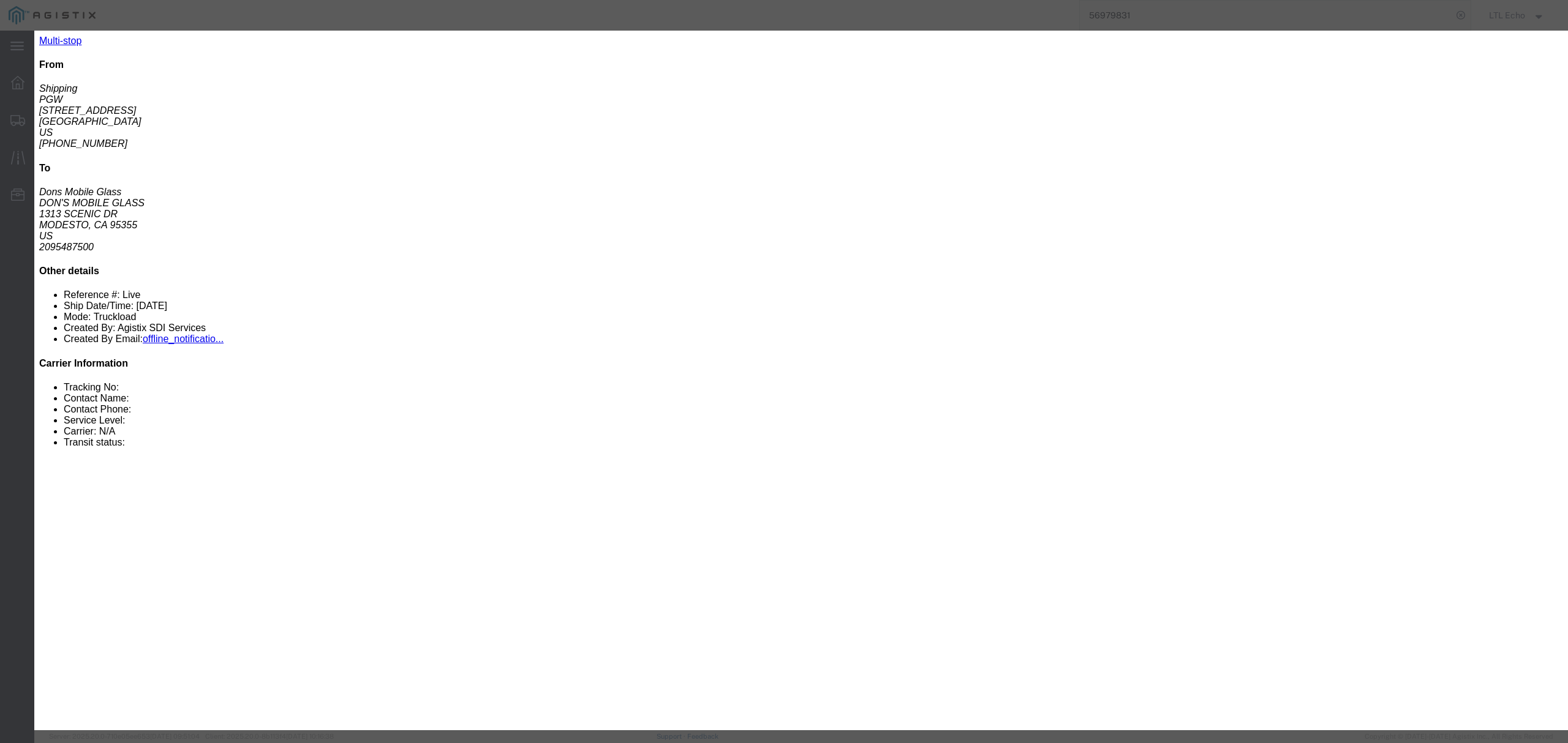
type input "56979831"
click input "number"
type input "4100"
click div "Submit Close"
click button "Submit"
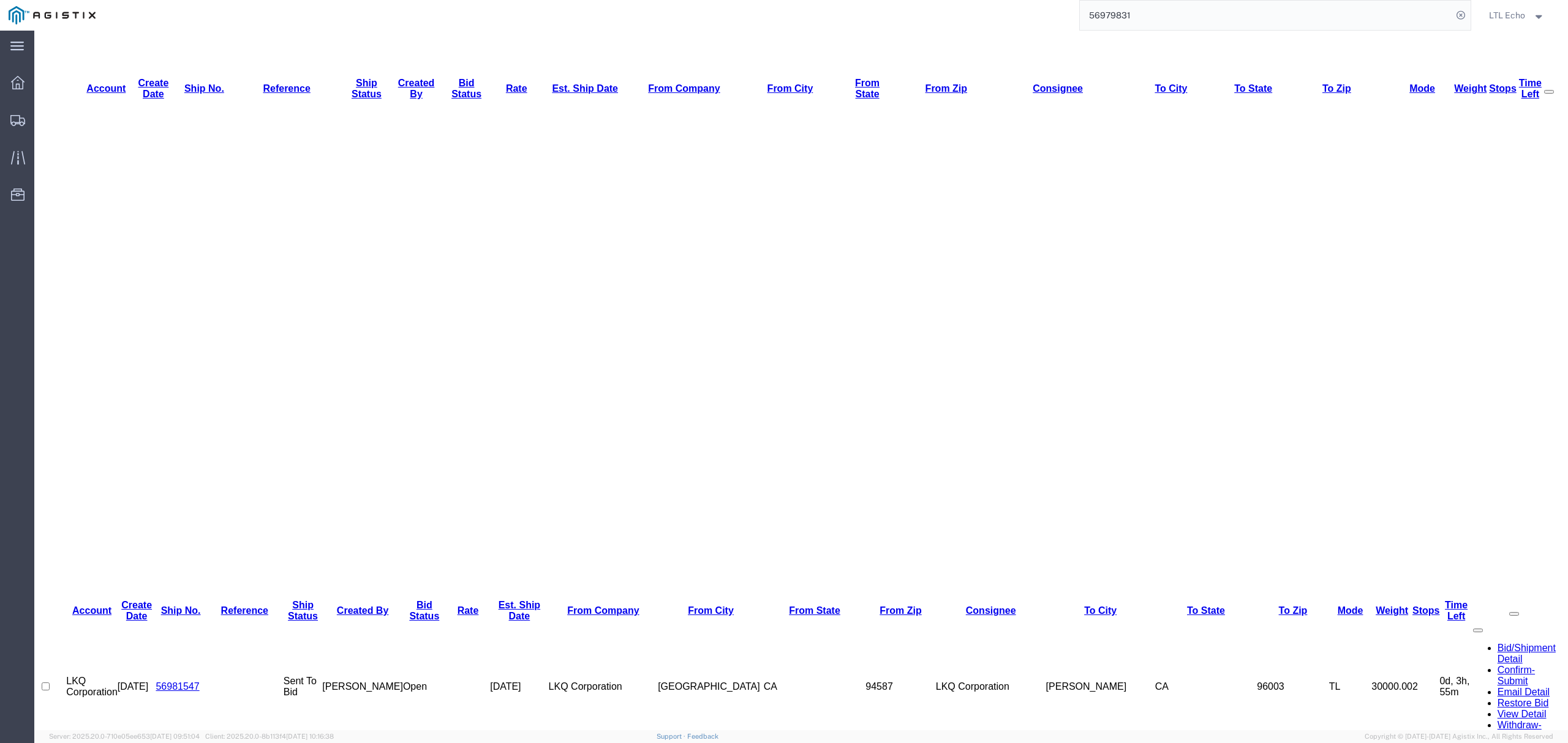
scroll to position [0, 0]
